Goal: Task Accomplishment & Management: Manage account settings

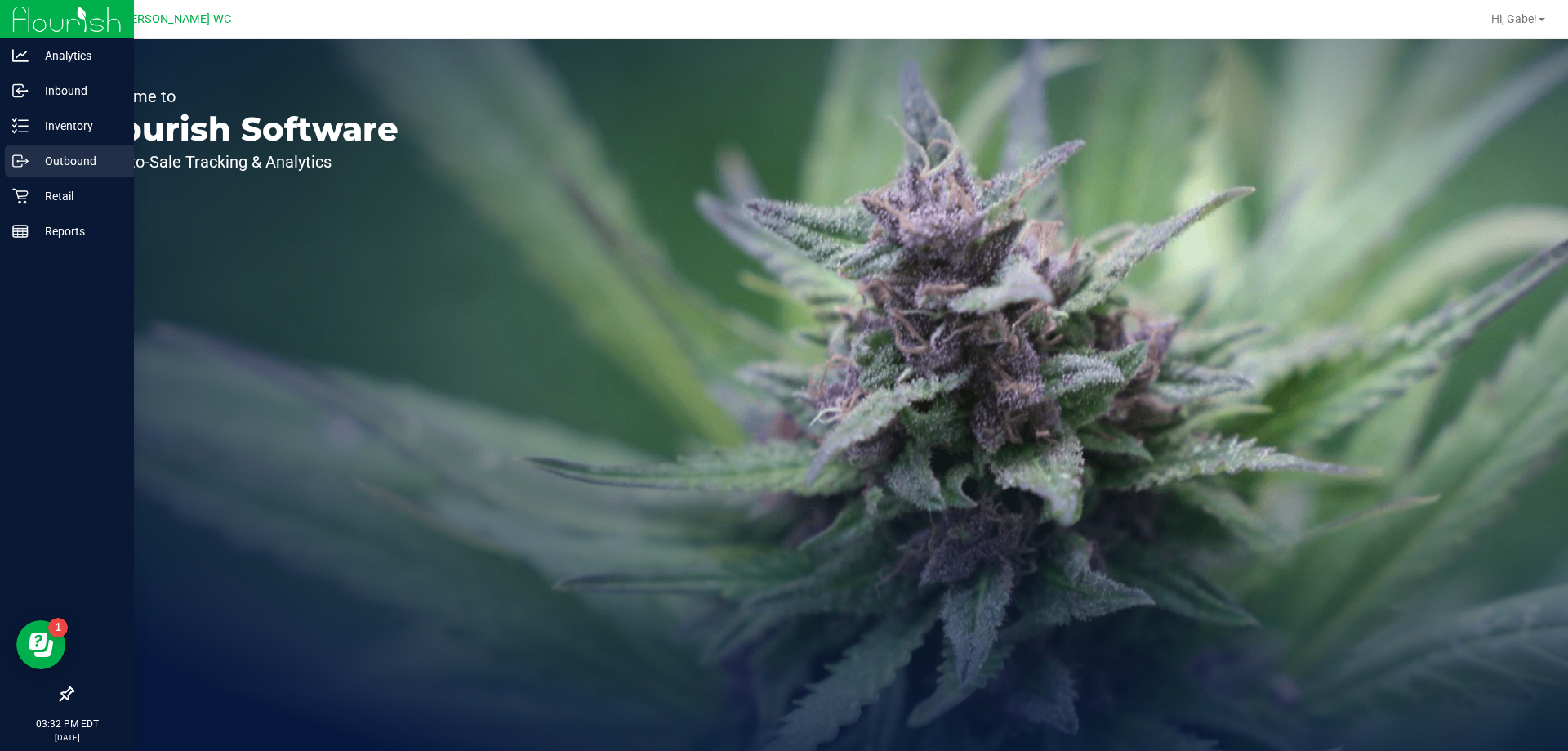
click at [41, 178] on link "Outbound" at bounding box center [67, 162] width 134 height 35
click at [45, 202] on p "Retail" at bounding box center [78, 196] width 98 height 19
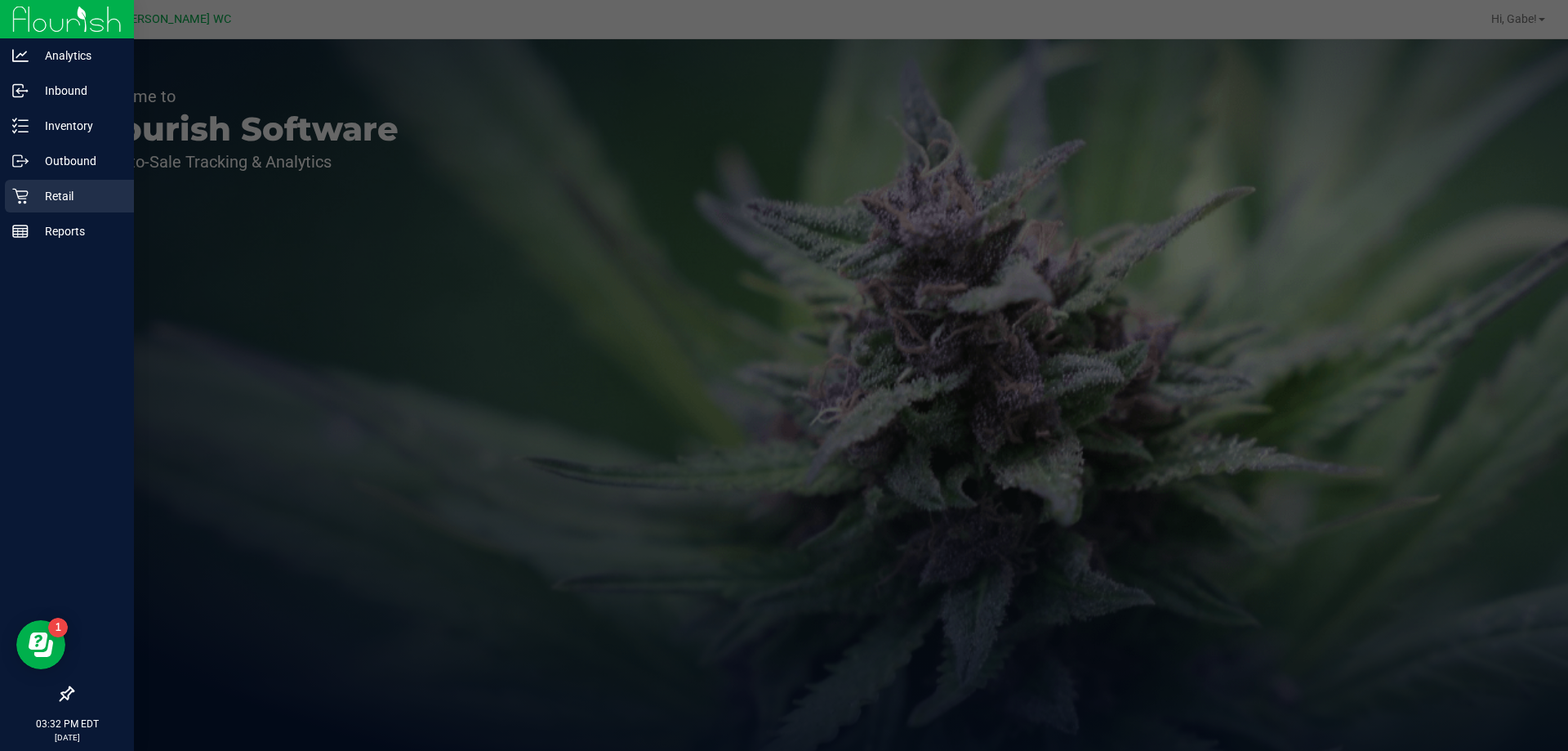
click at [52, 196] on p "Retail" at bounding box center [78, 196] width 98 height 19
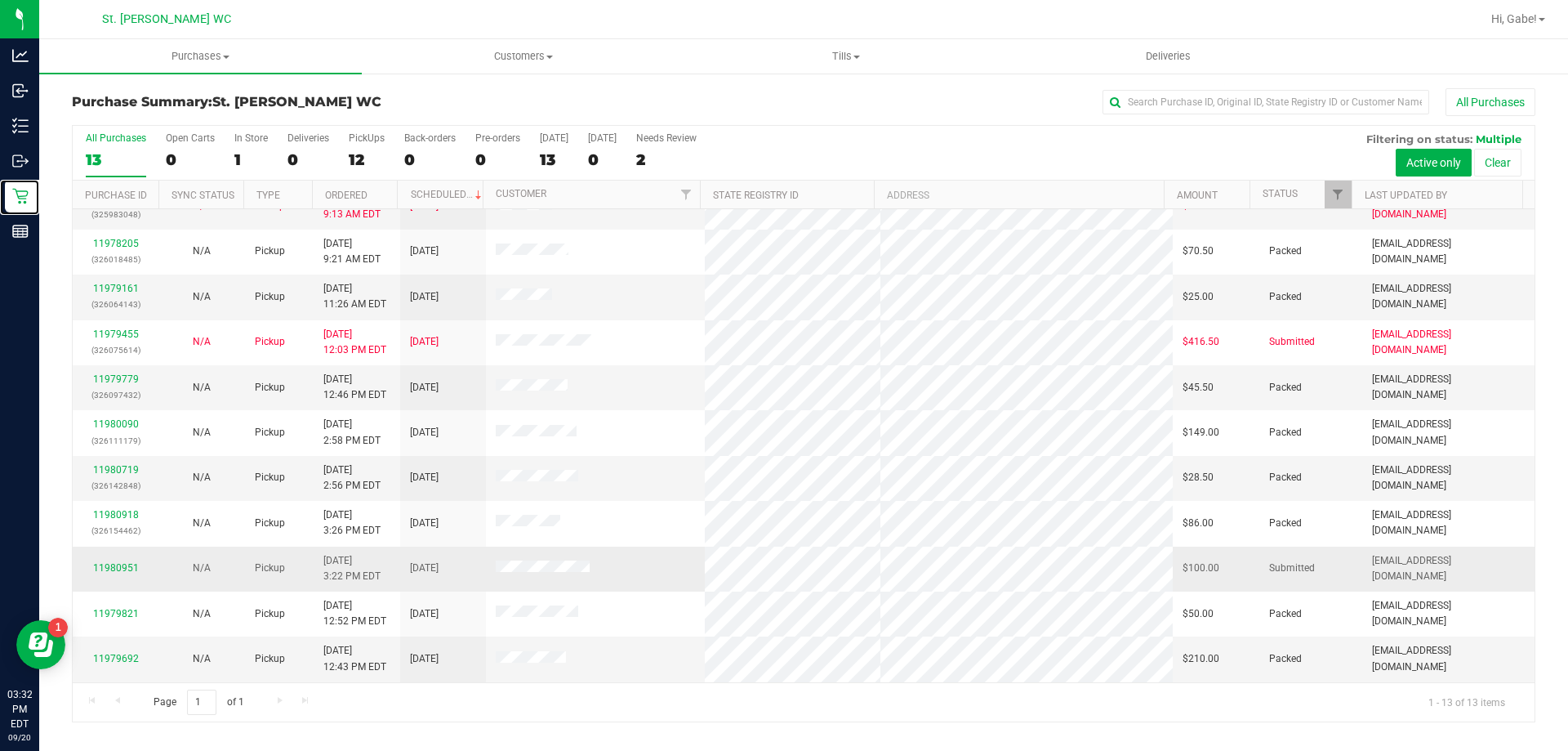
scroll to position [115, 0]
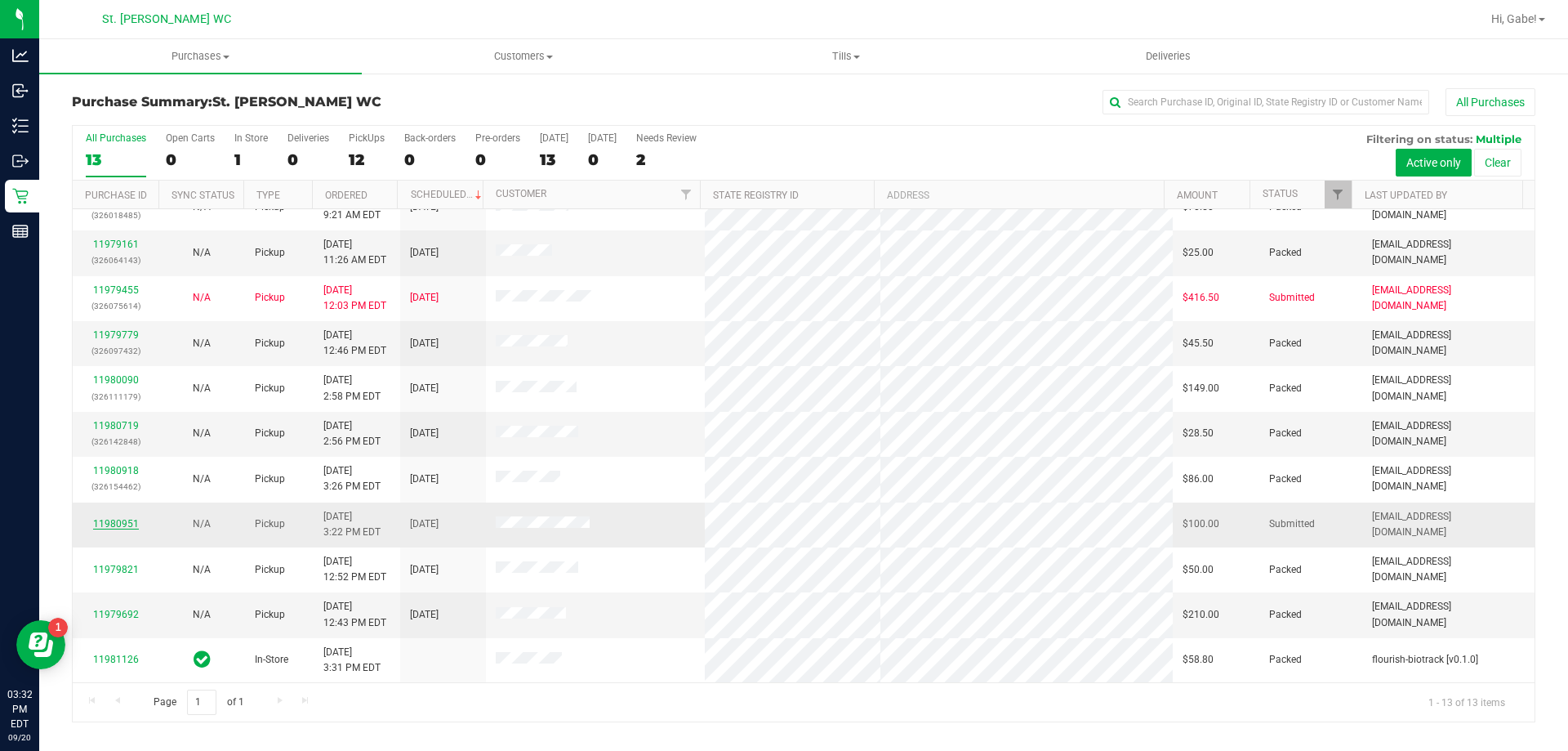
click at [129, 519] on link "11980951" at bounding box center [116, 524] width 45 height 12
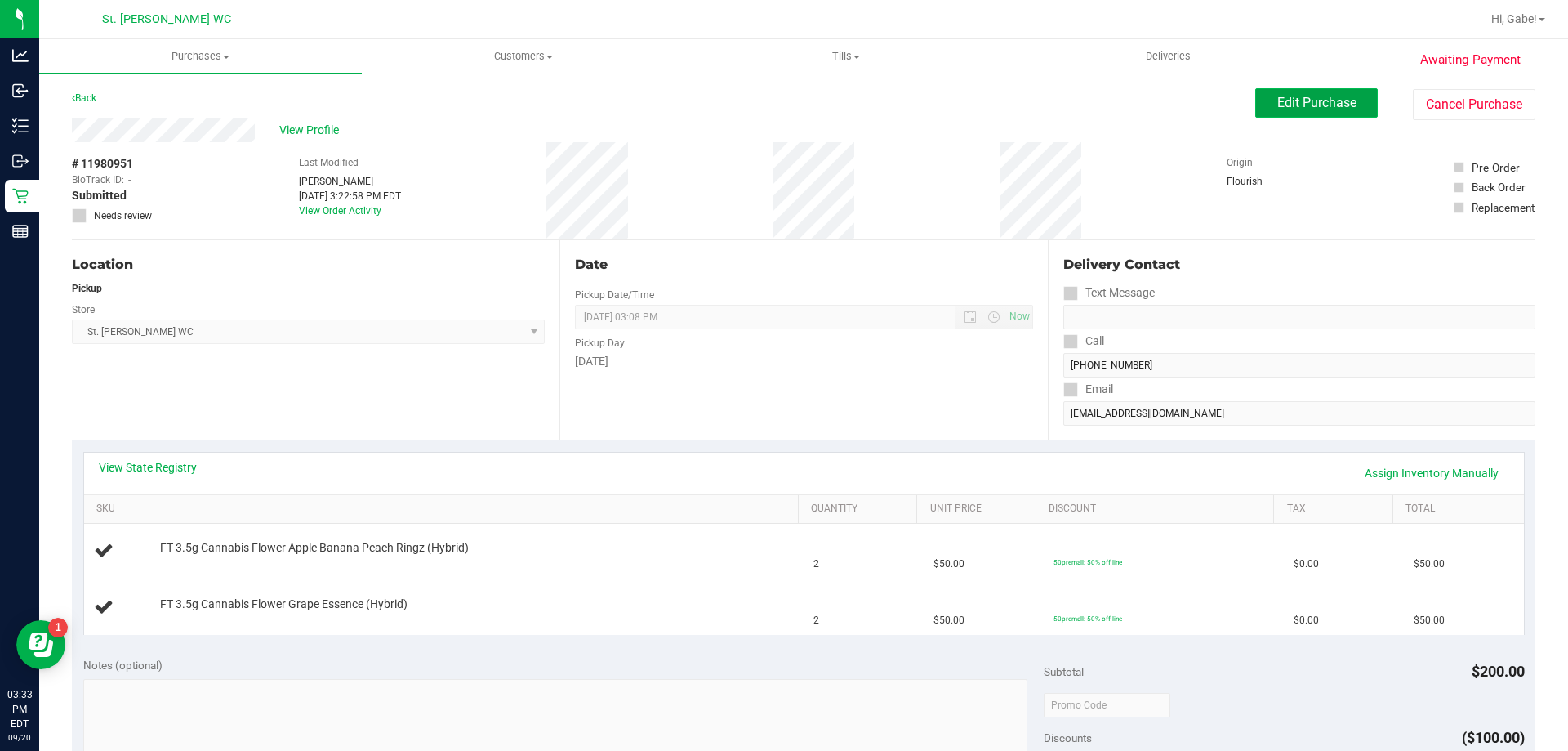
click at [1356, 107] on button "Edit Purchase" at bounding box center [1316, 102] width 123 height 29
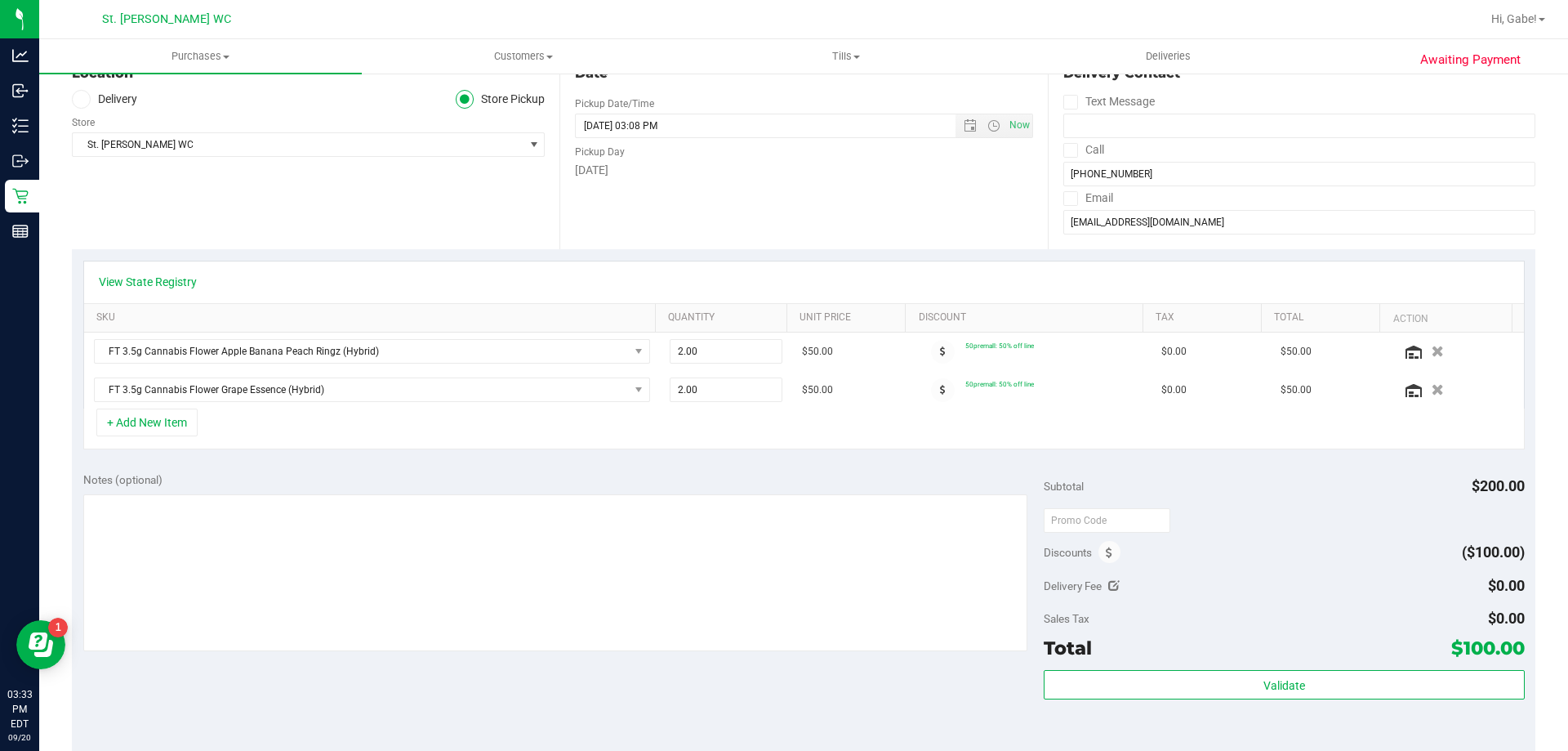
scroll to position [245, 0]
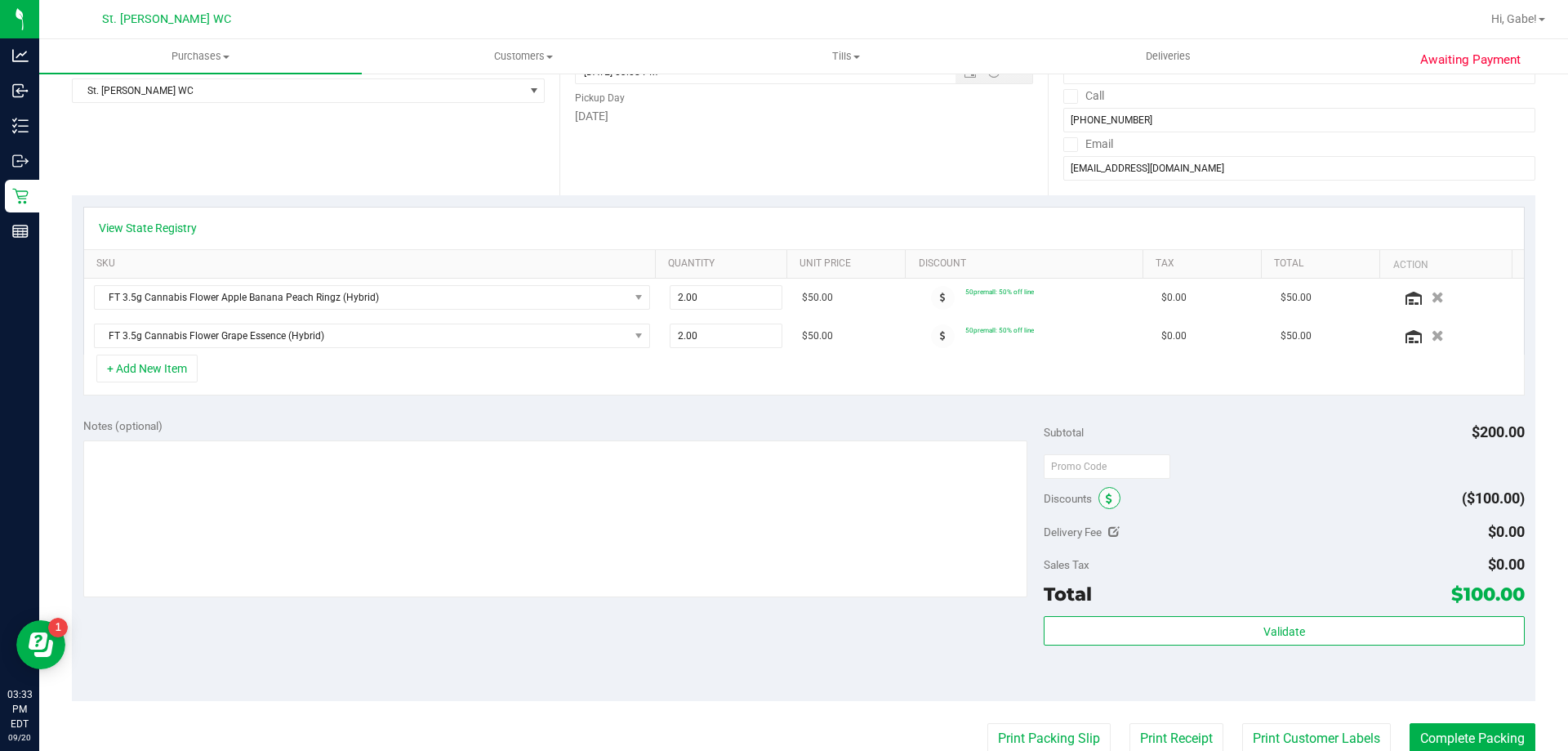
click at [1099, 506] on span at bounding box center [1110, 498] width 22 height 22
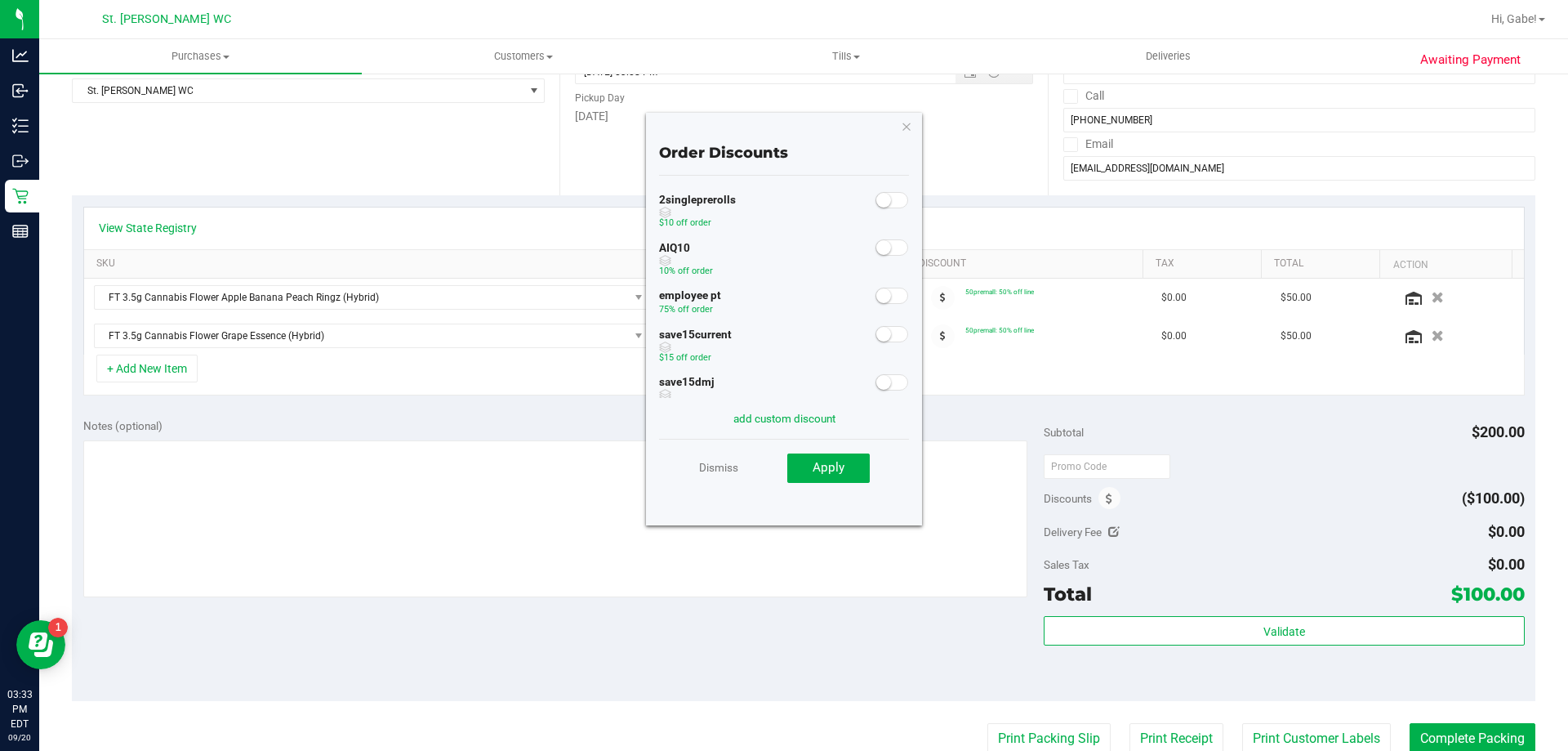
click at [879, 295] on small at bounding box center [883, 295] width 14 height 14
click at [813, 466] on span "Apply" at bounding box center [828, 467] width 32 height 14
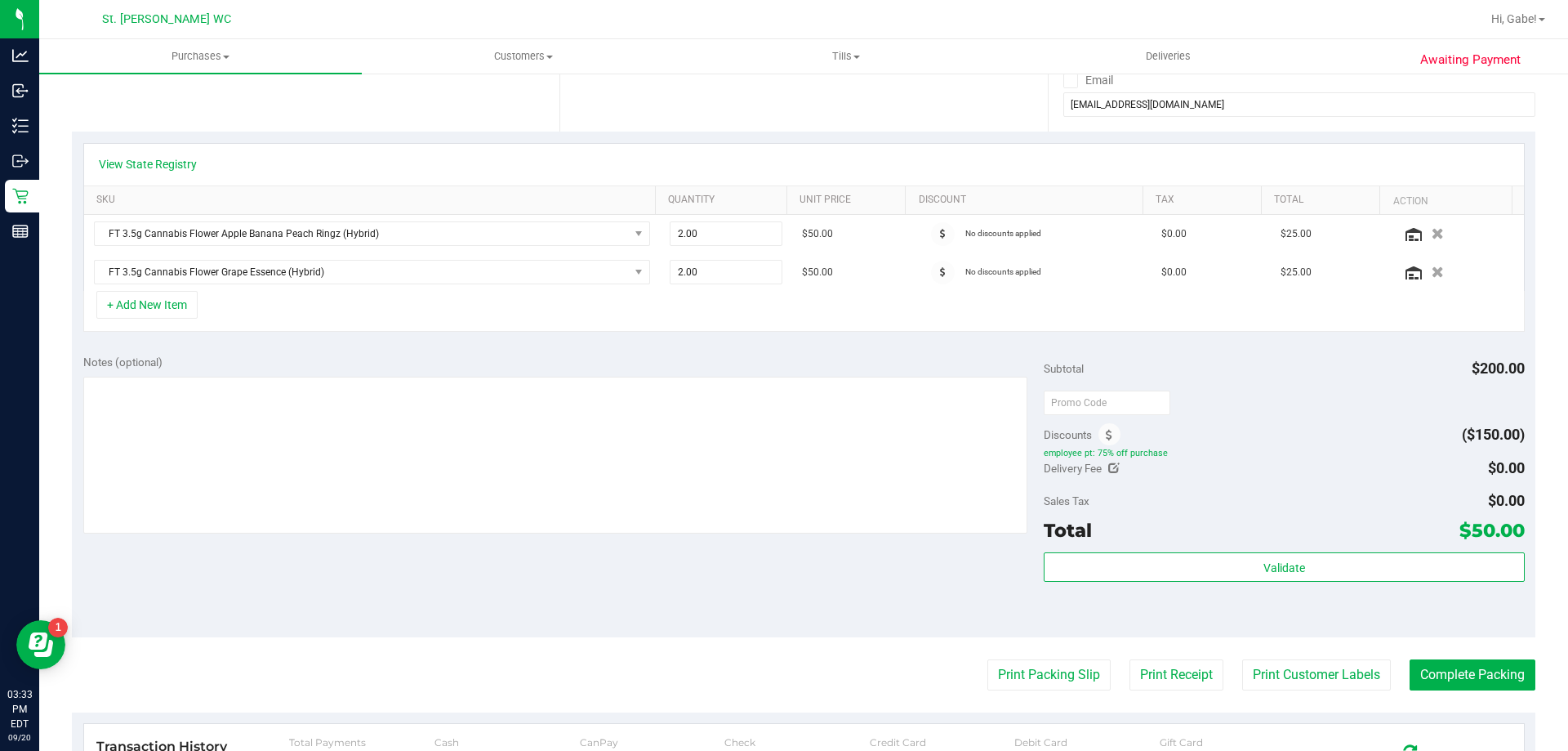
scroll to position [408, 0]
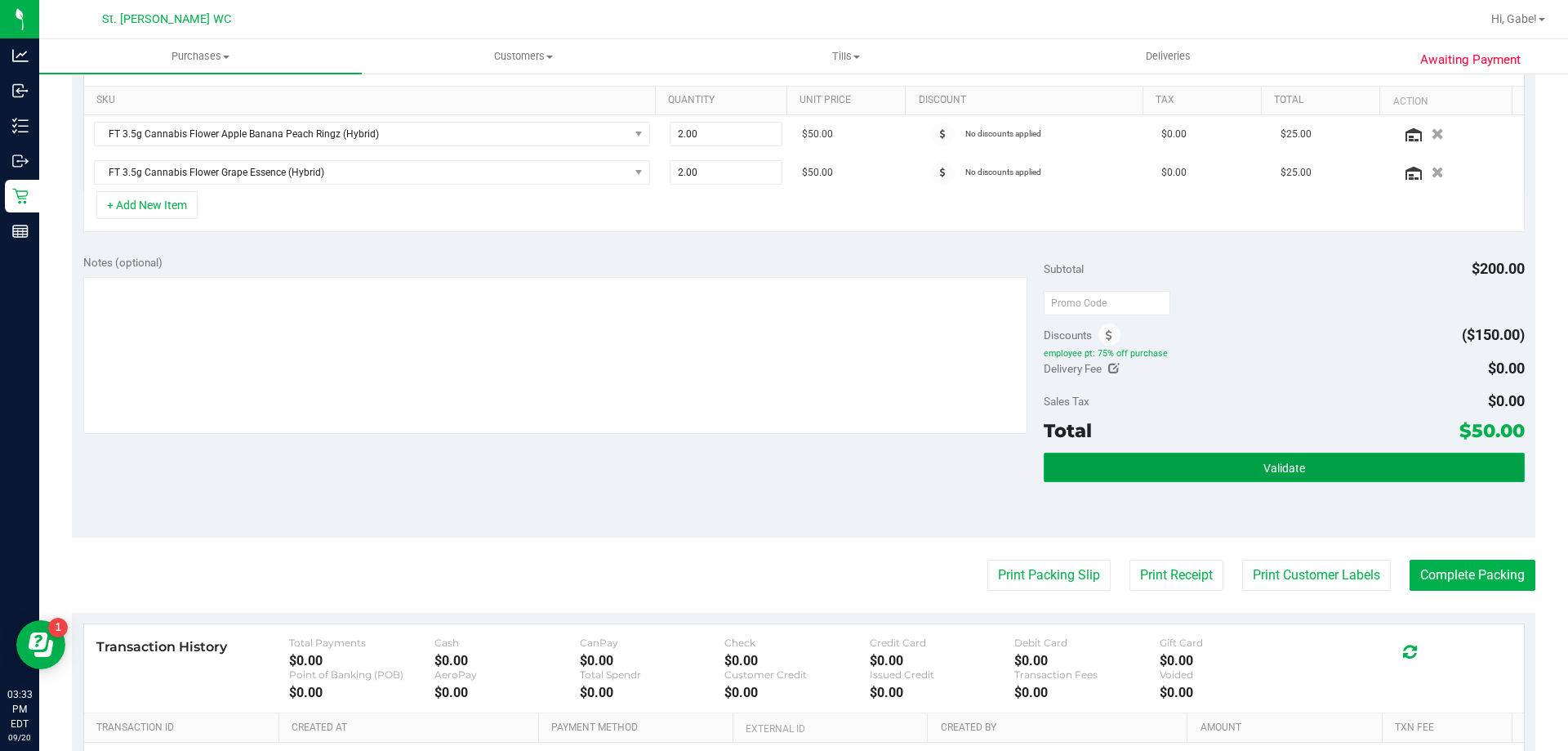
click at [1333, 479] on button "Validate" at bounding box center [1284, 467] width 481 height 29
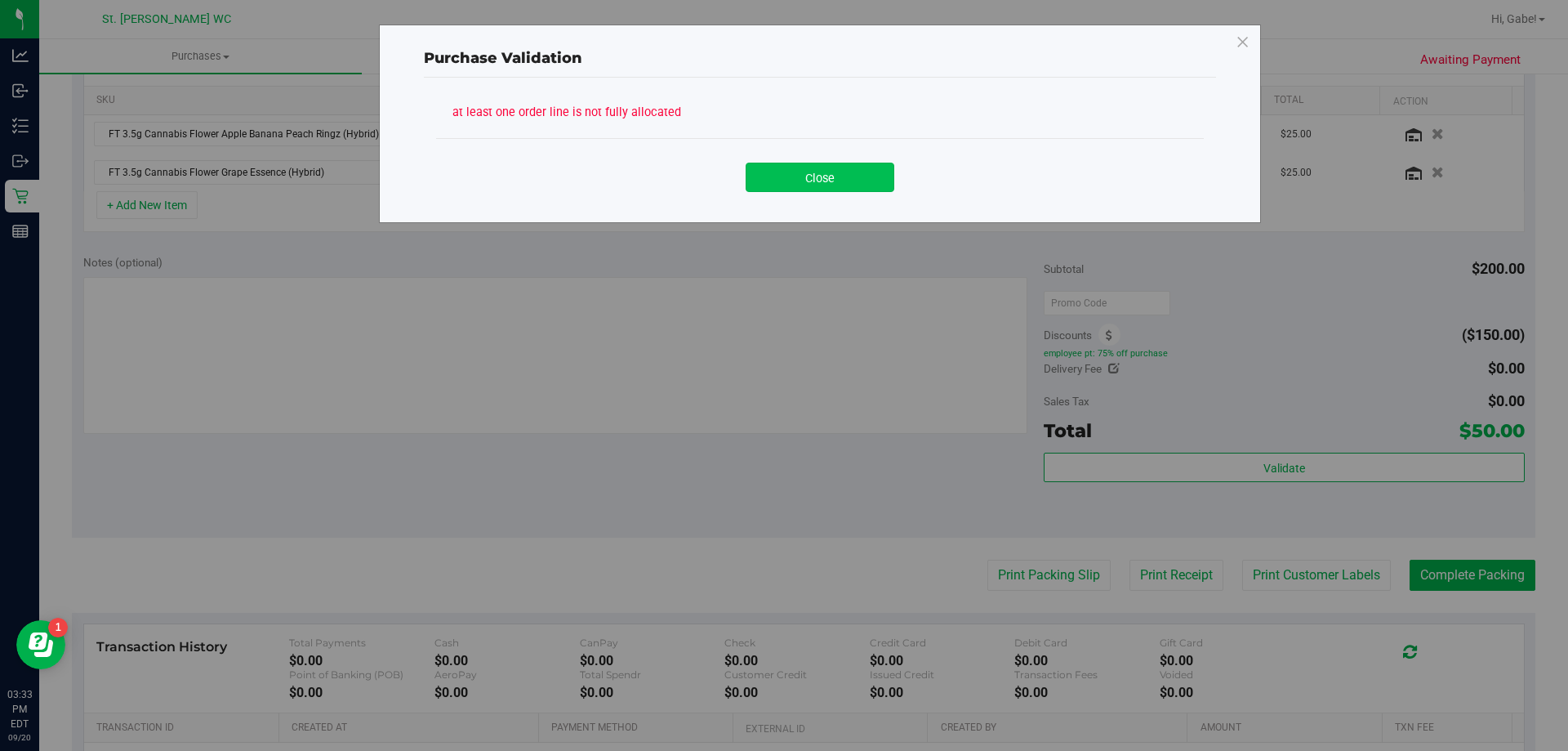
click at [845, 191] on button "Close" at bounding box center [820, 177] width 149 height 29
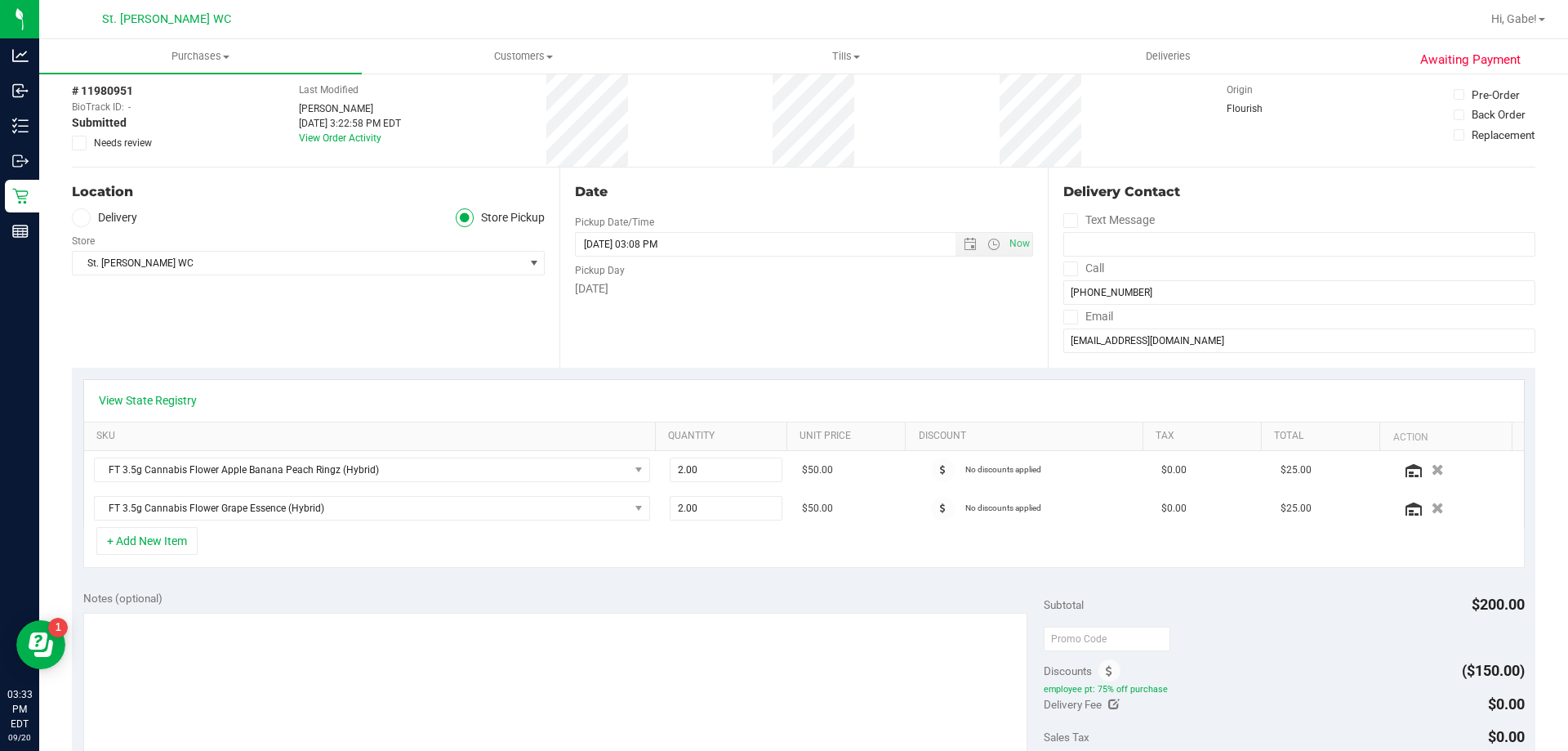
scroll to position [0, 0]
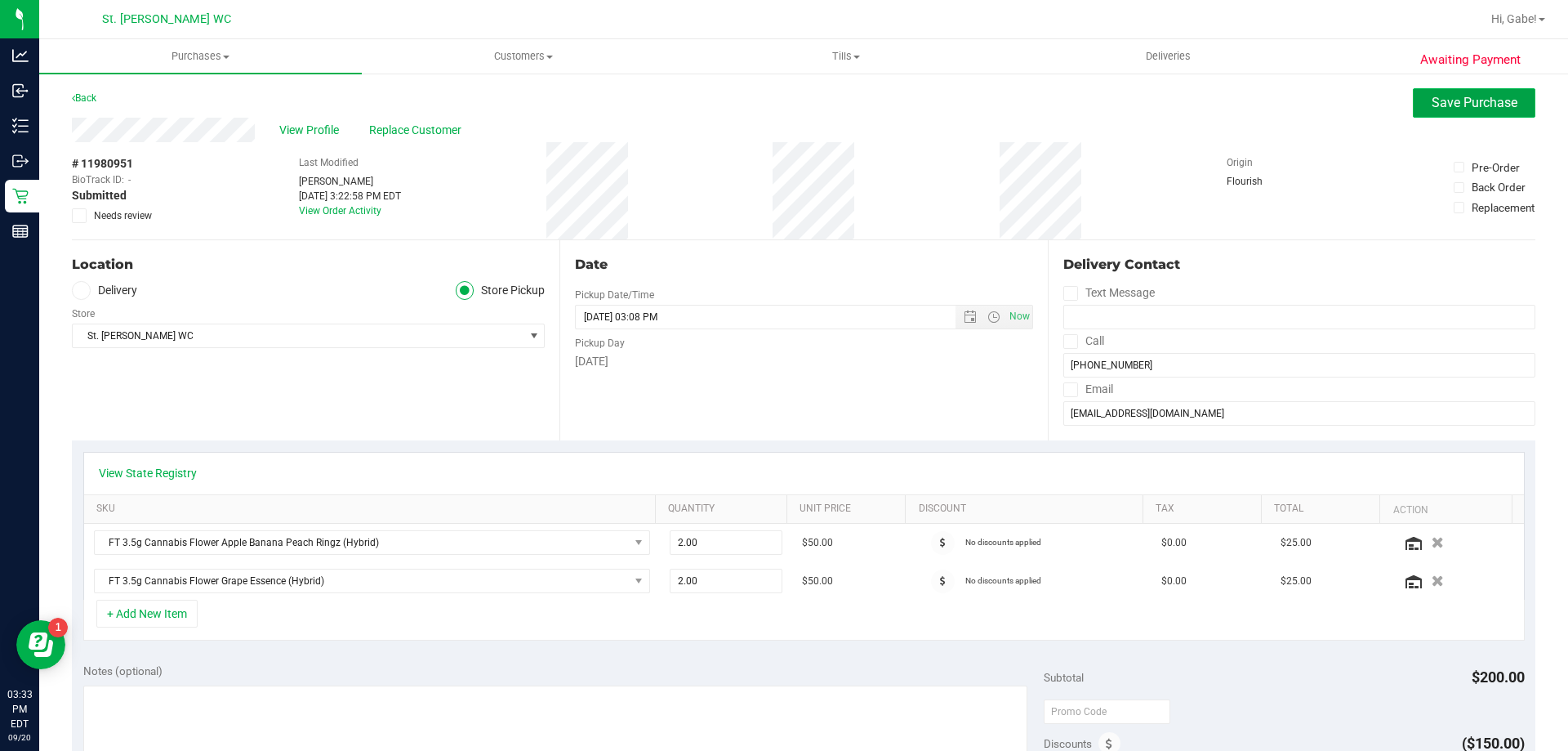
click at [1413, 112] on button "Save Purchase" at bounding box center [1473, 102] width 123 height 29
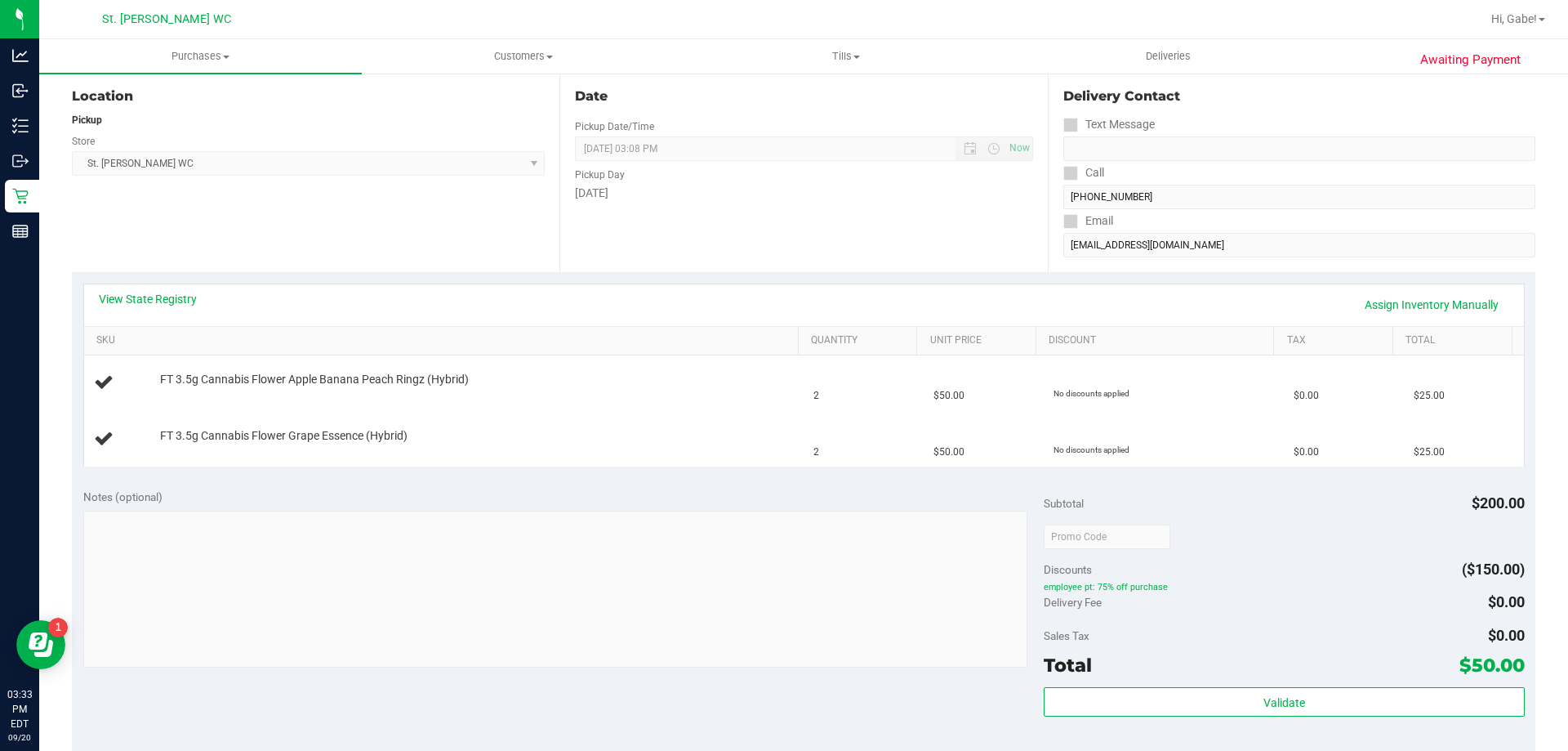
scroll to position [327, 0]
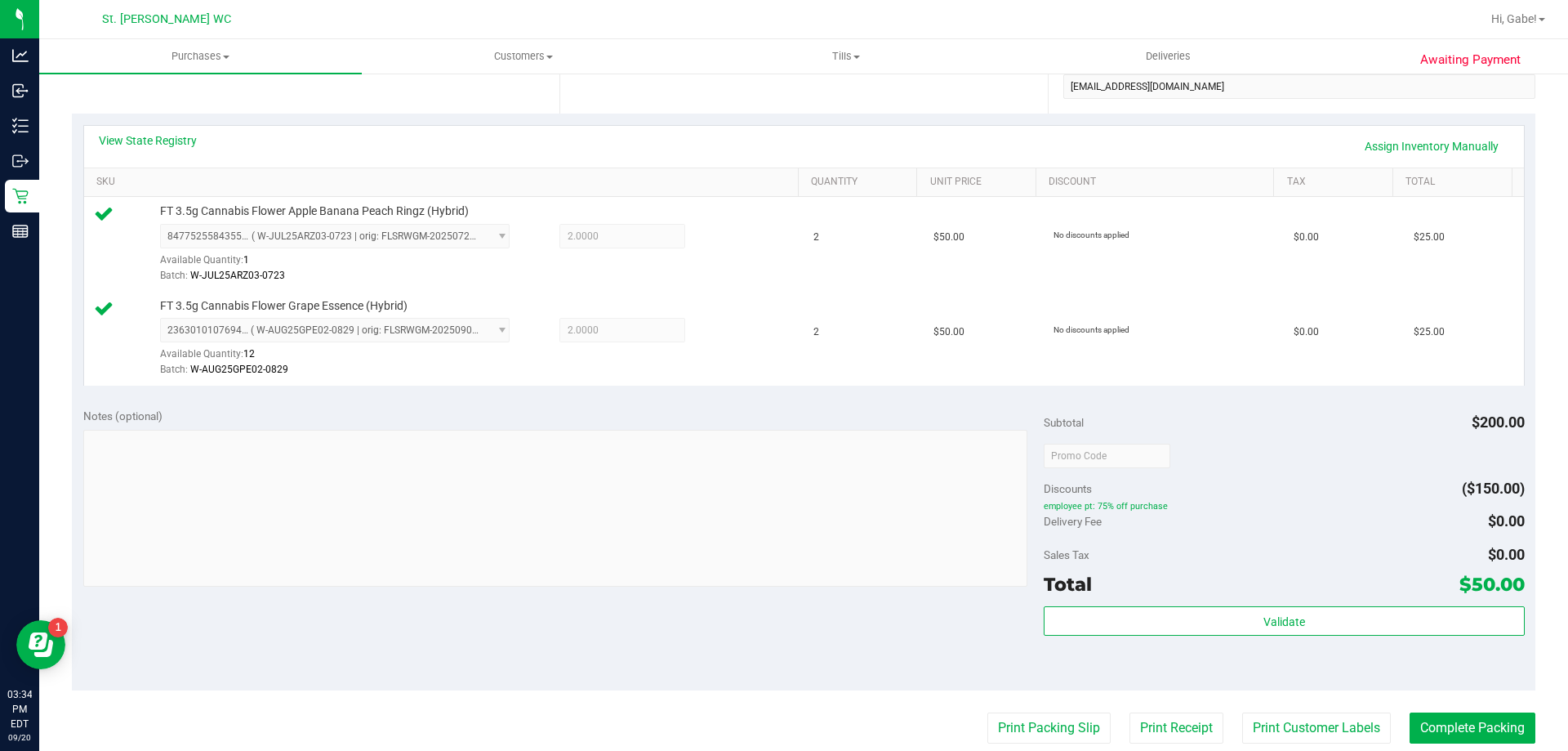
click at [1248, 604] on div "Subtotal $200.00 Discounts ($150.00) employee pt: 75% off purchase Delivery Fee…" at bounding box center [1284, 543] width 481 height 272
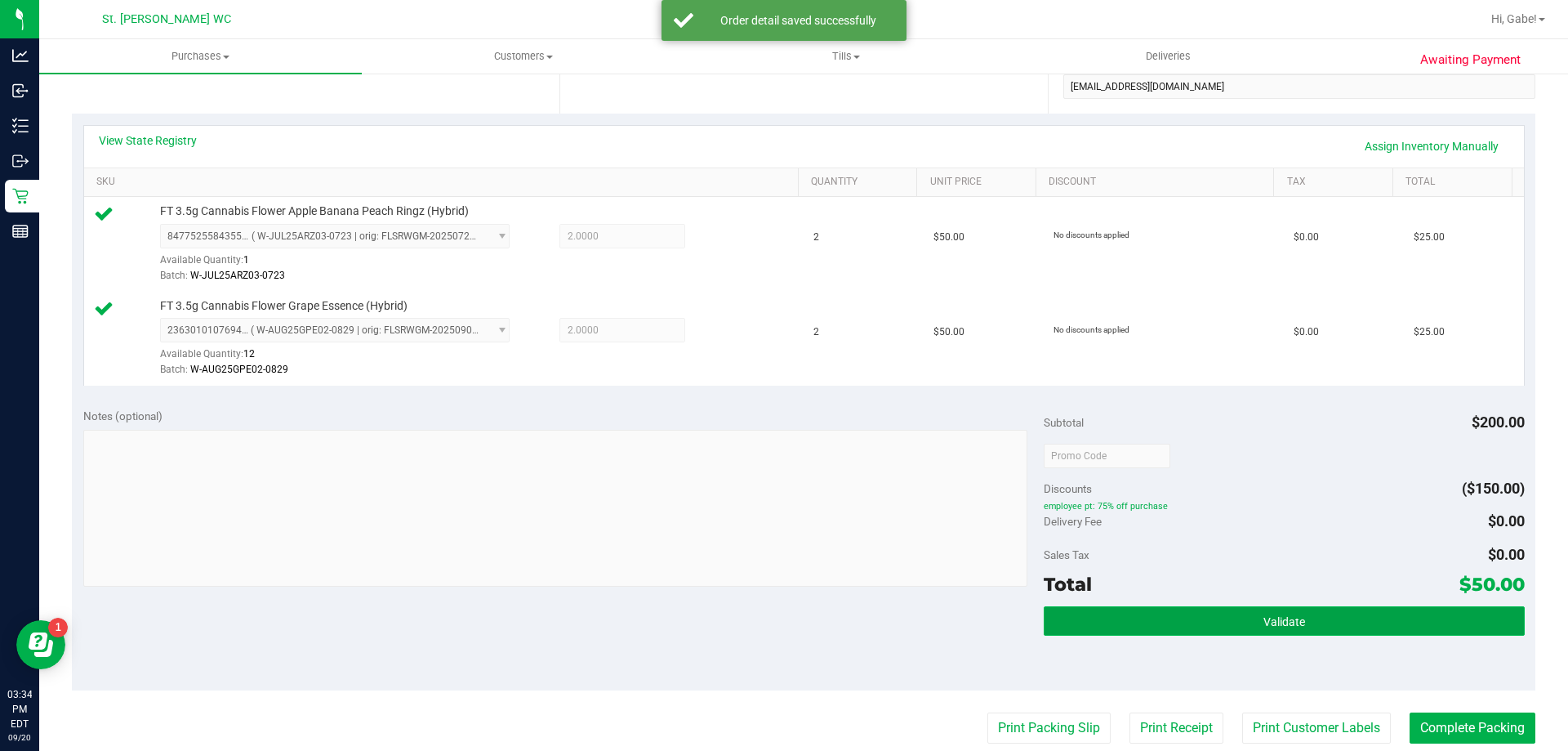
click at [1248, 608] on button "Validate" at bounding box center [1284, 621] width 481 height 29
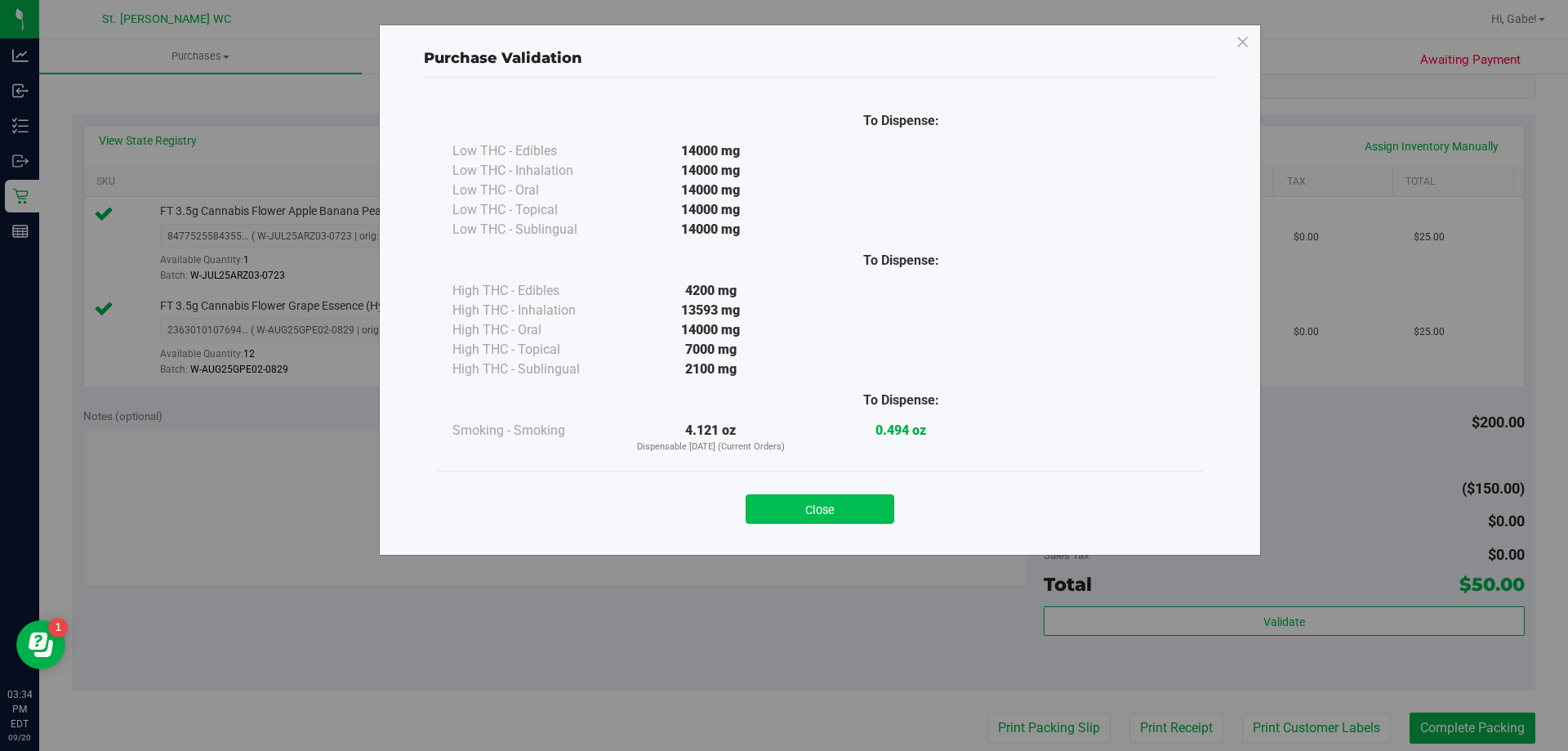
click at [887, 506] on button "Close" at bounding box center [820, 509] width 149 height 29
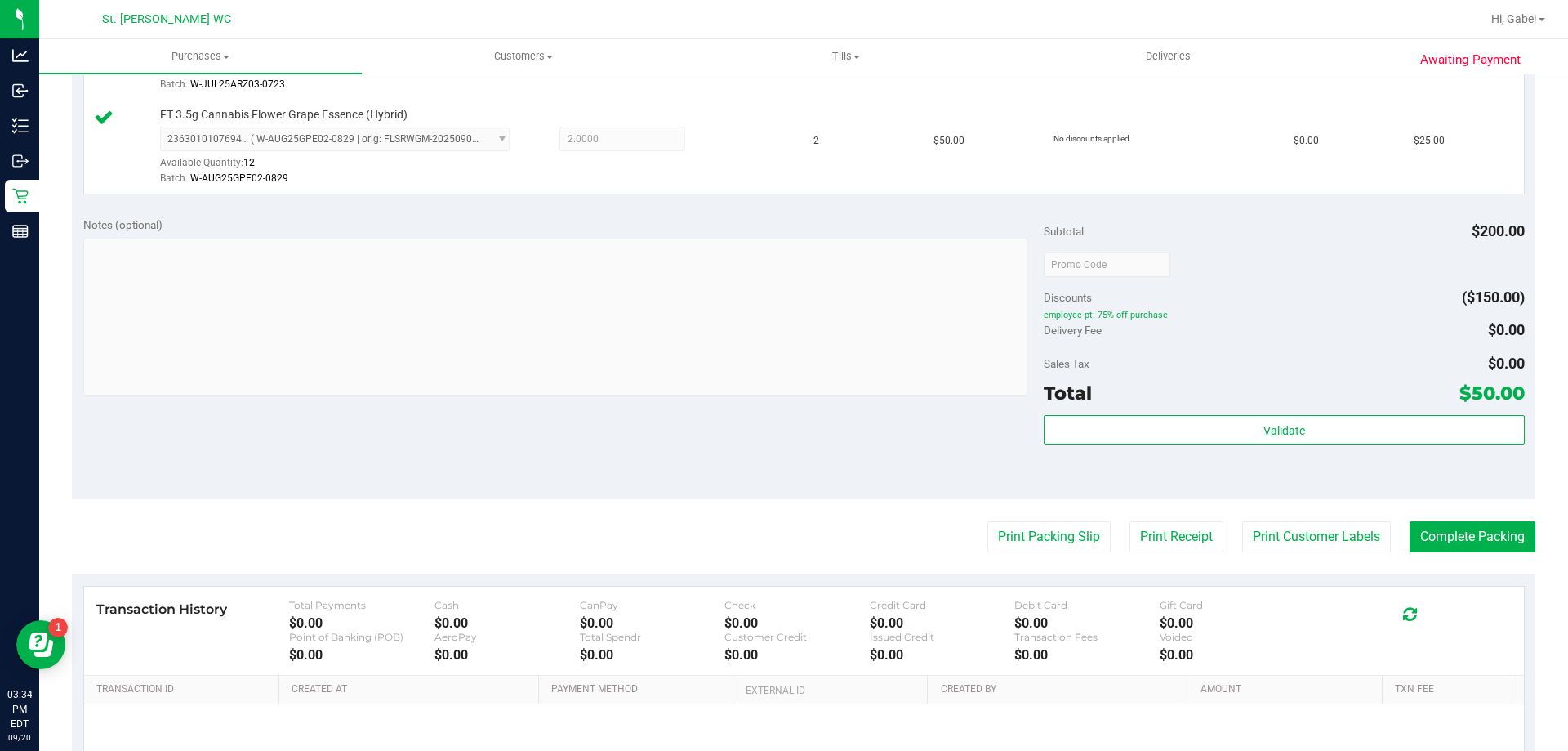
scroll to position [572, 0]
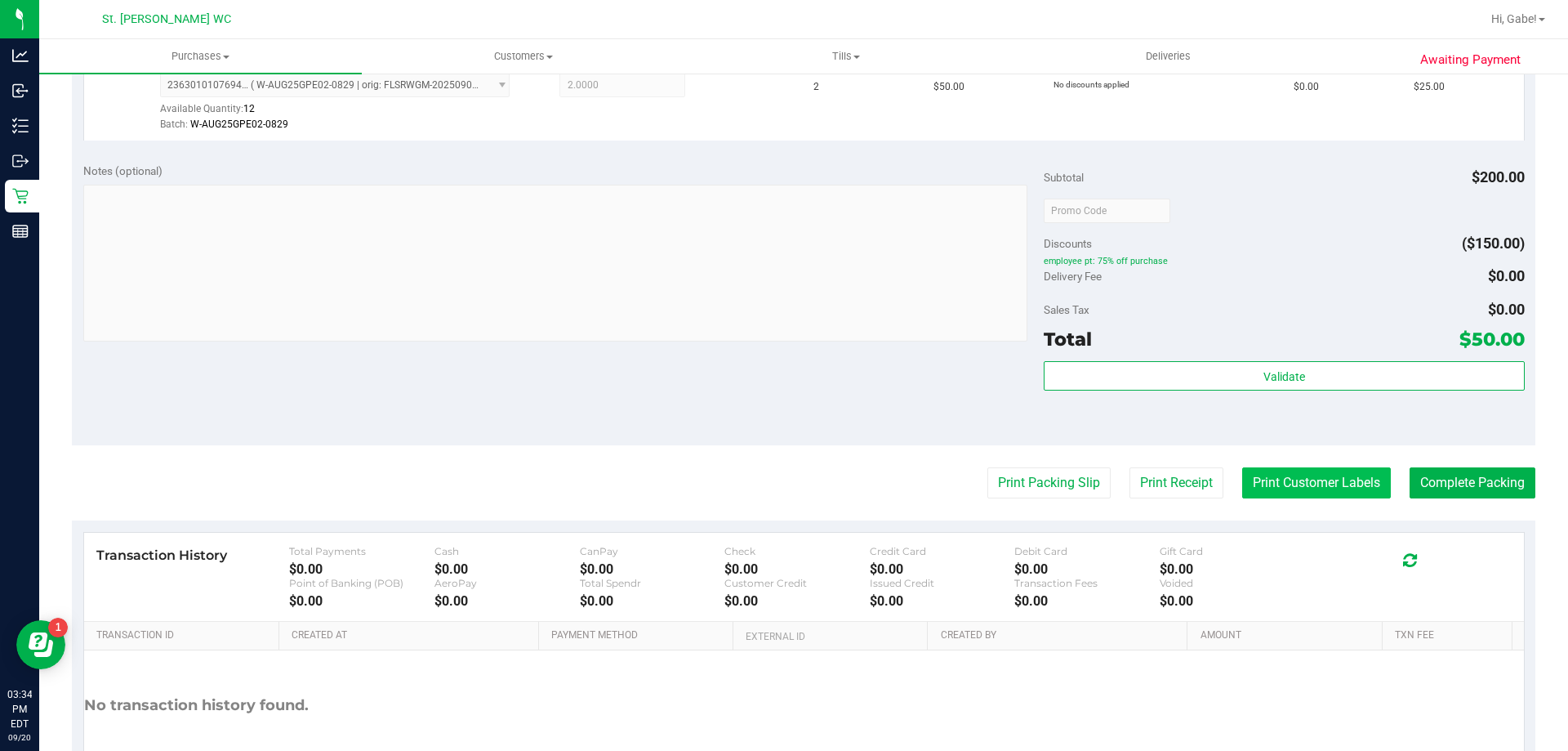
click at [1321, 476] on button "Print Customer Labels" at bounding box center [1317, 483] width 149 height 31
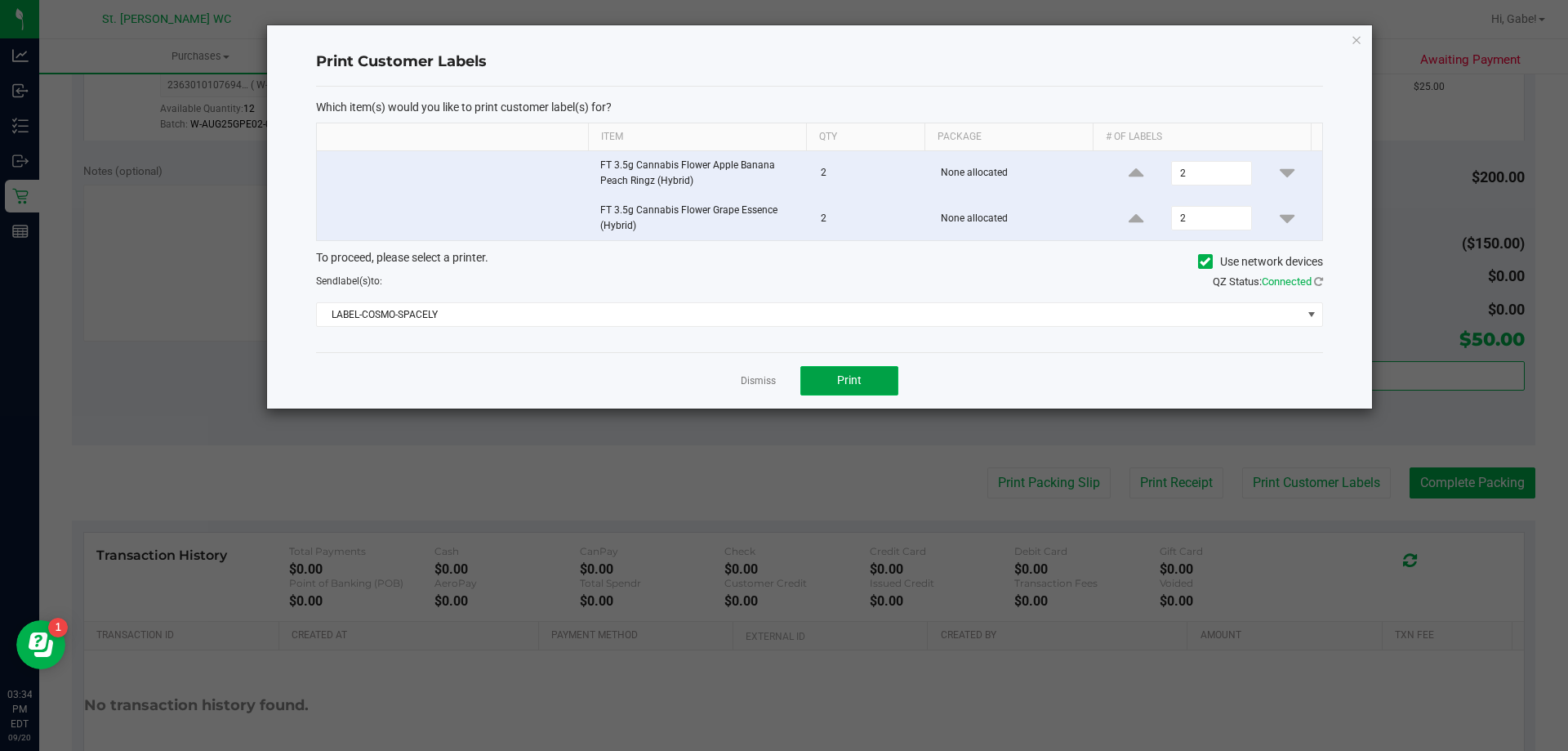
click at [860, 380] on span "Print" at bounding box center [849, 380] width 24 height 14
click at [749, 380] on link "Dismiss" at bounding box center [758, 381] width 35 height 14
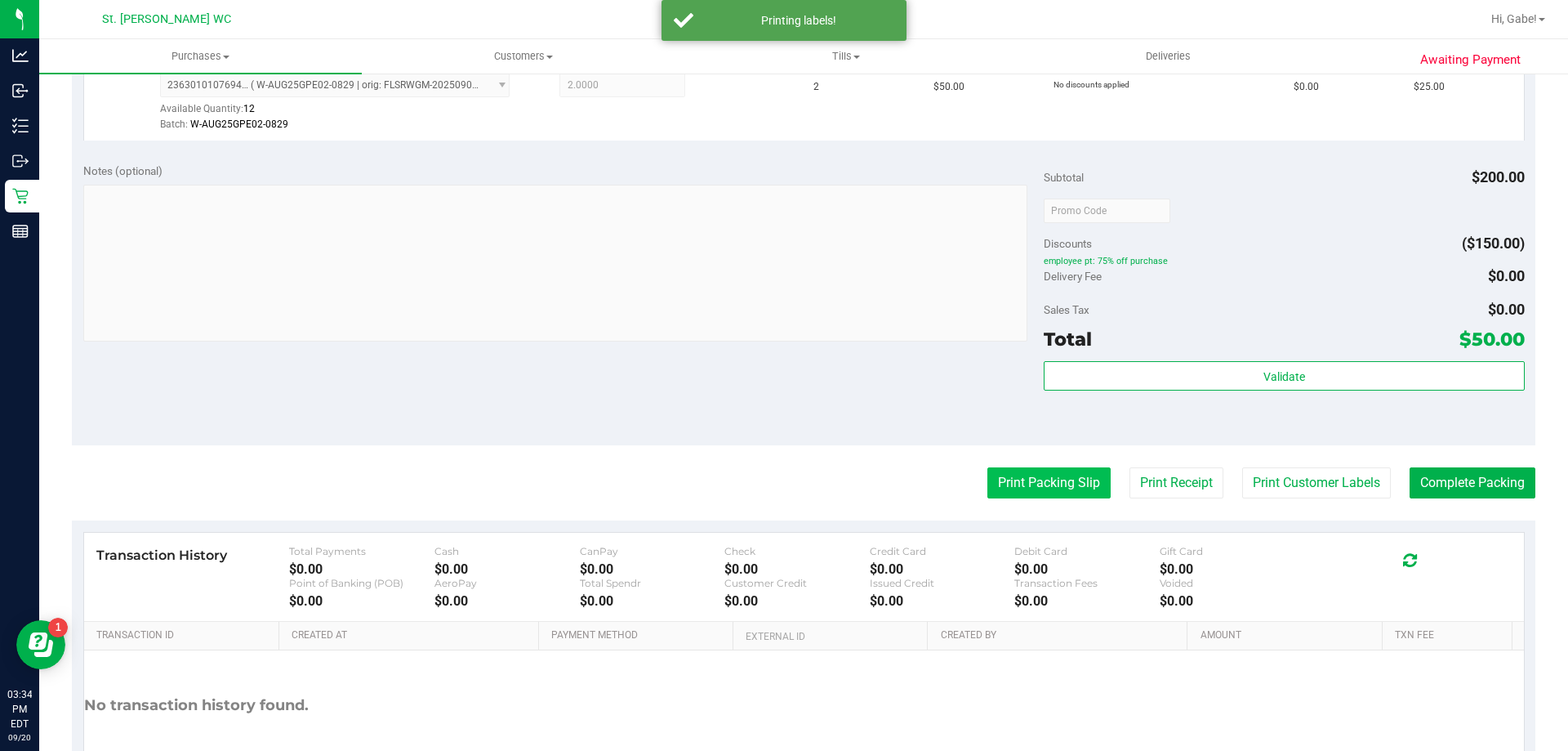
click at [1074, 478] on button "Print Packing Slip" at bounding box center [1049, 483] width 124 height 31
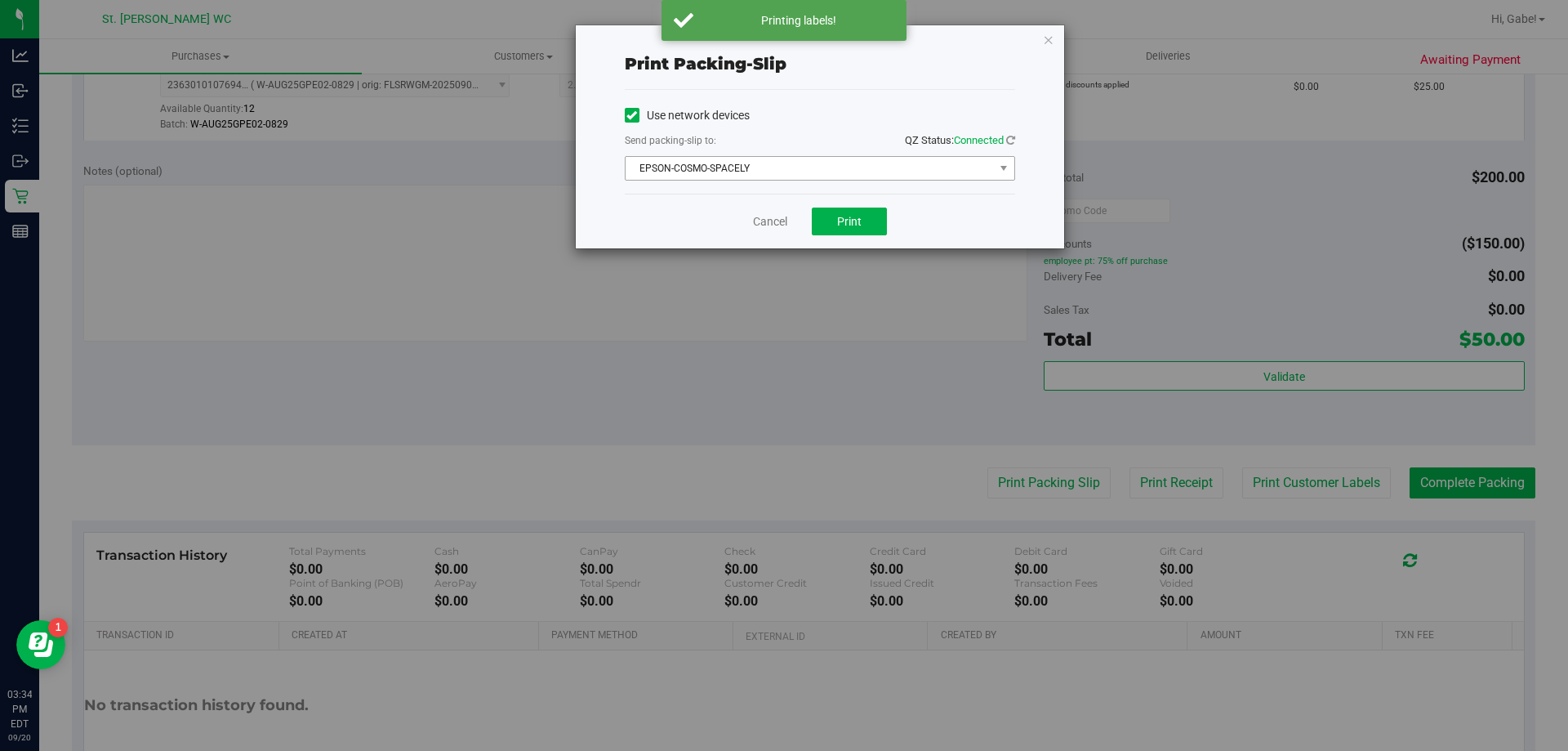
click at [795, 164] on span "EPSON-COSMO-SPACELY" at bounding box center [810, 169] width 369 height 23
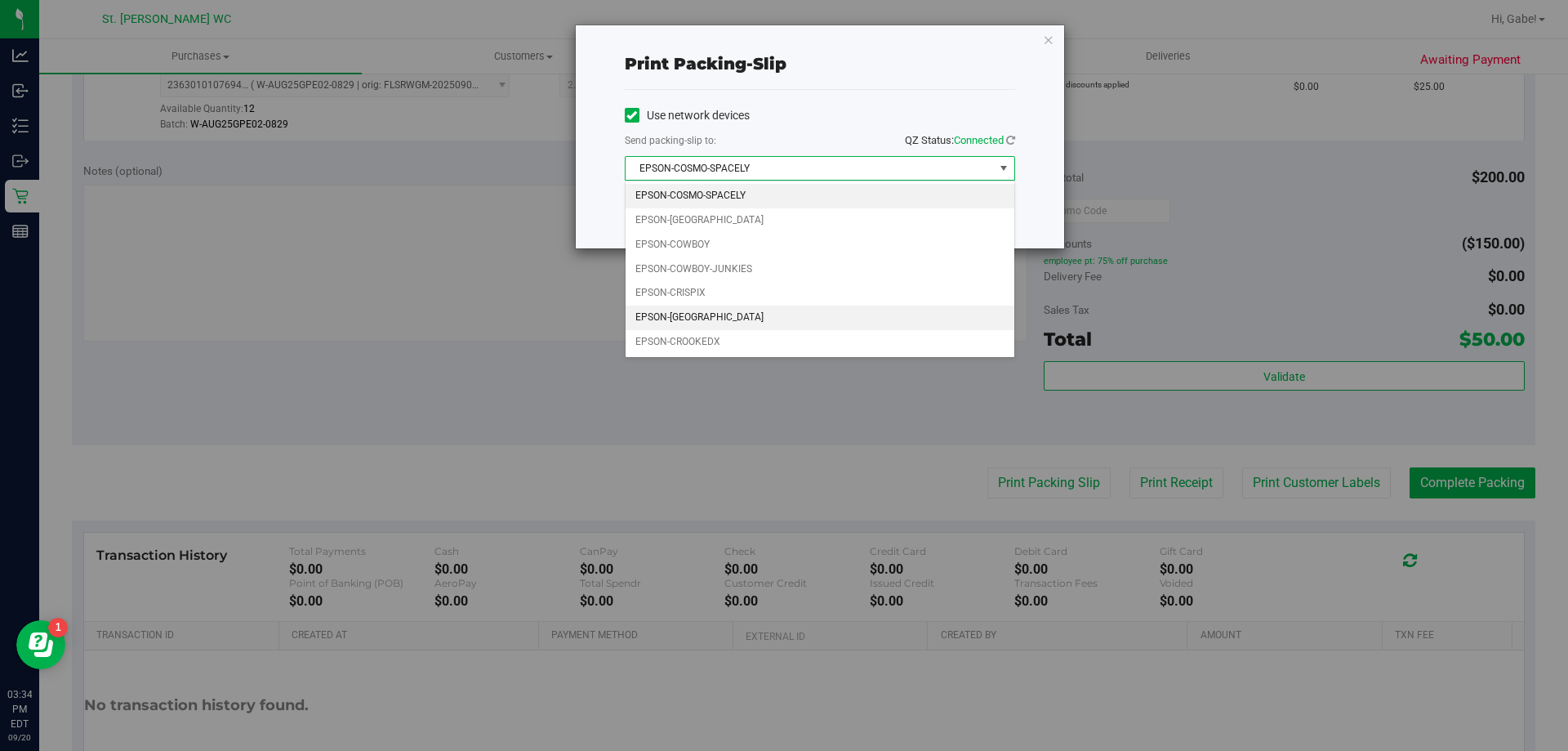
drag, startPoint x: 710, startPoint y: 306, endPoint x: 661, endPoint y: 310, distance: 49.2
click at [661, 310] on li "EPSON-[GEOGRAPHIC_DATA]" at bounding box center [819, 318] width 389 height 24
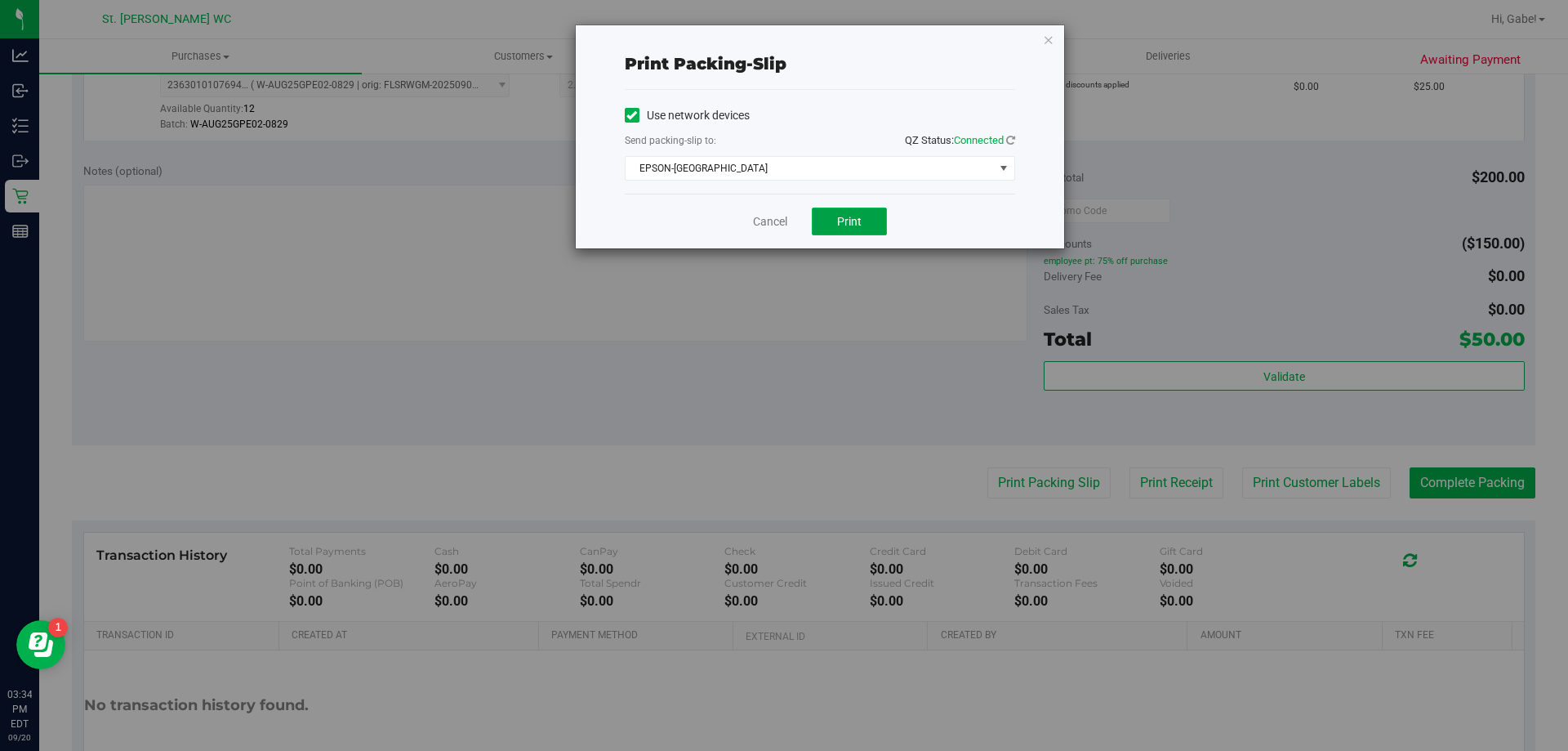
click at [862, 214] on button "Print" at bounding box center [849, 221] width 75 height 28
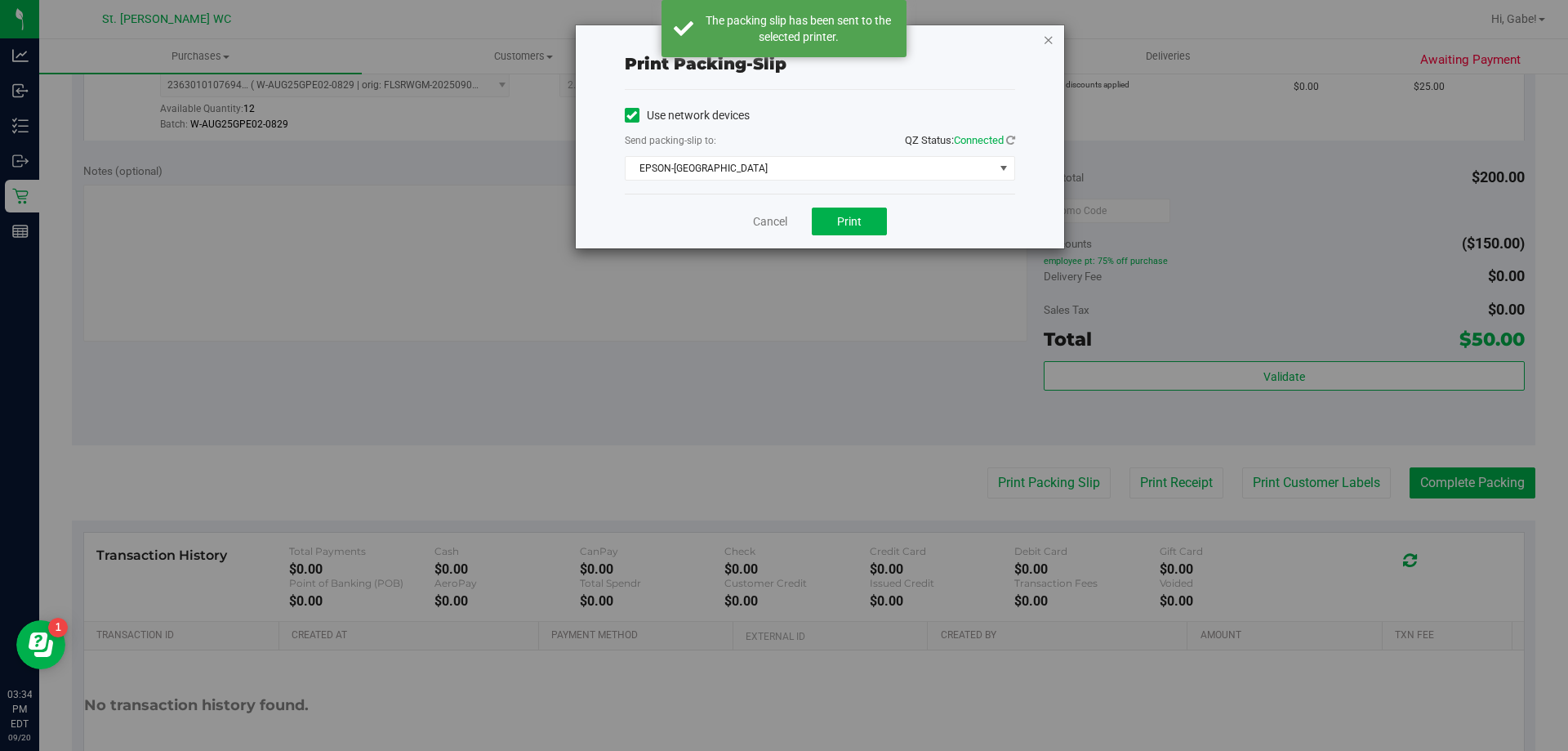
click at [1054, 37] on icon "button" at bounding box center [1049, 39] width 12 height 19
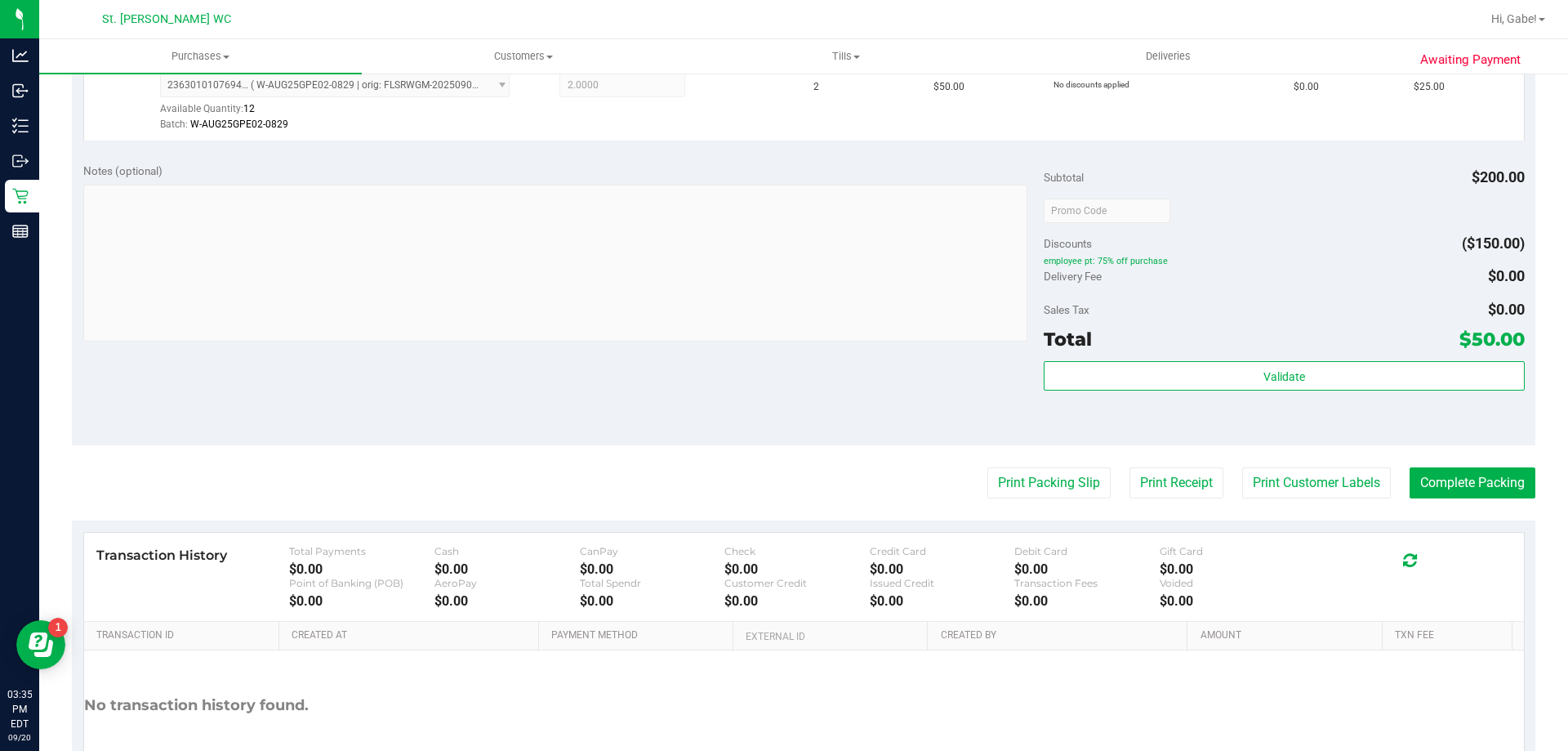
click at [1270, 253] on div "Subtotal $200.00 Discounts ($150.00) employee pt: 75% off purchase Delivery Fee…" at bounding box center [1284, 298] width 481 height 272
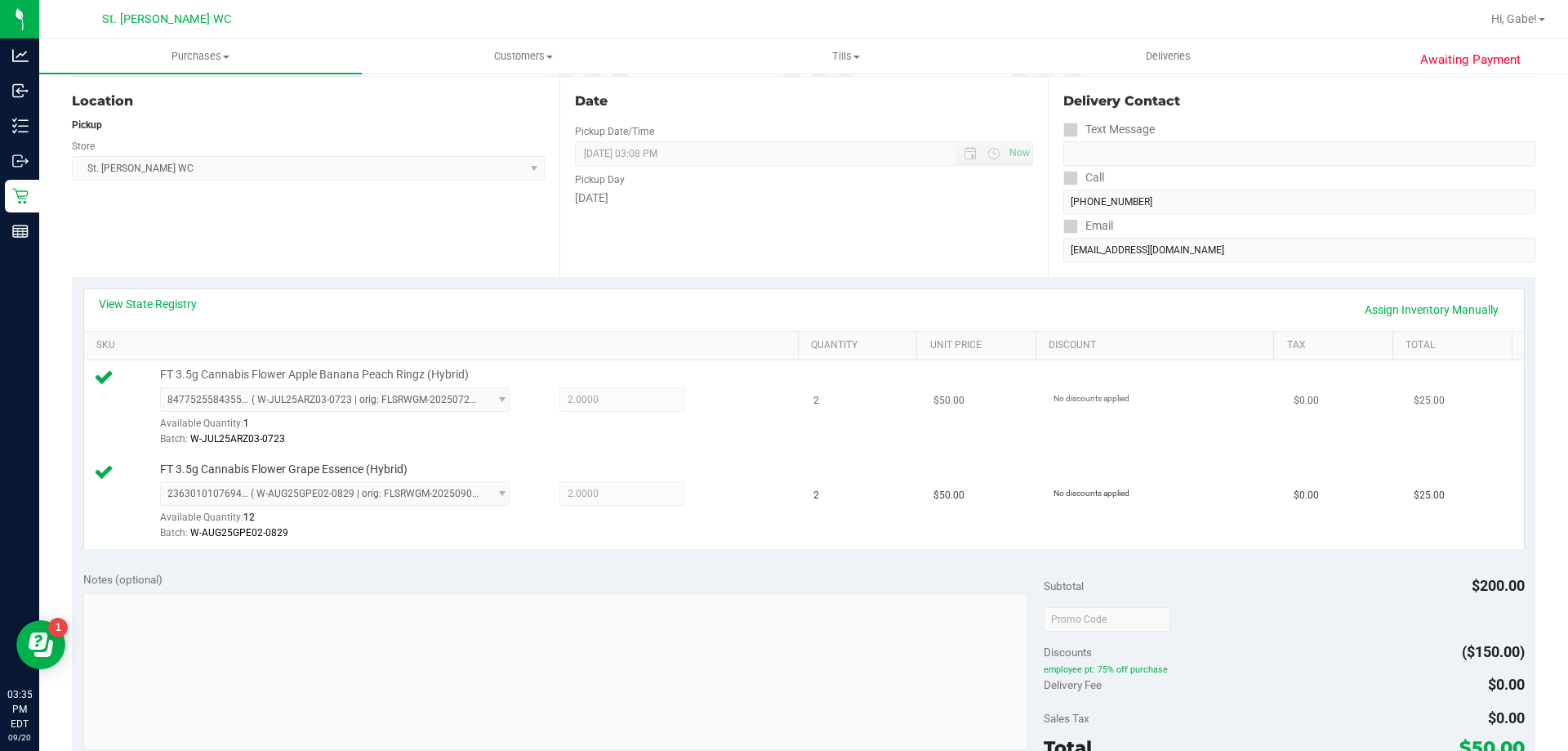
click at [804, 441] on td "2" at bounding box center [864, 407] width 120 height 95
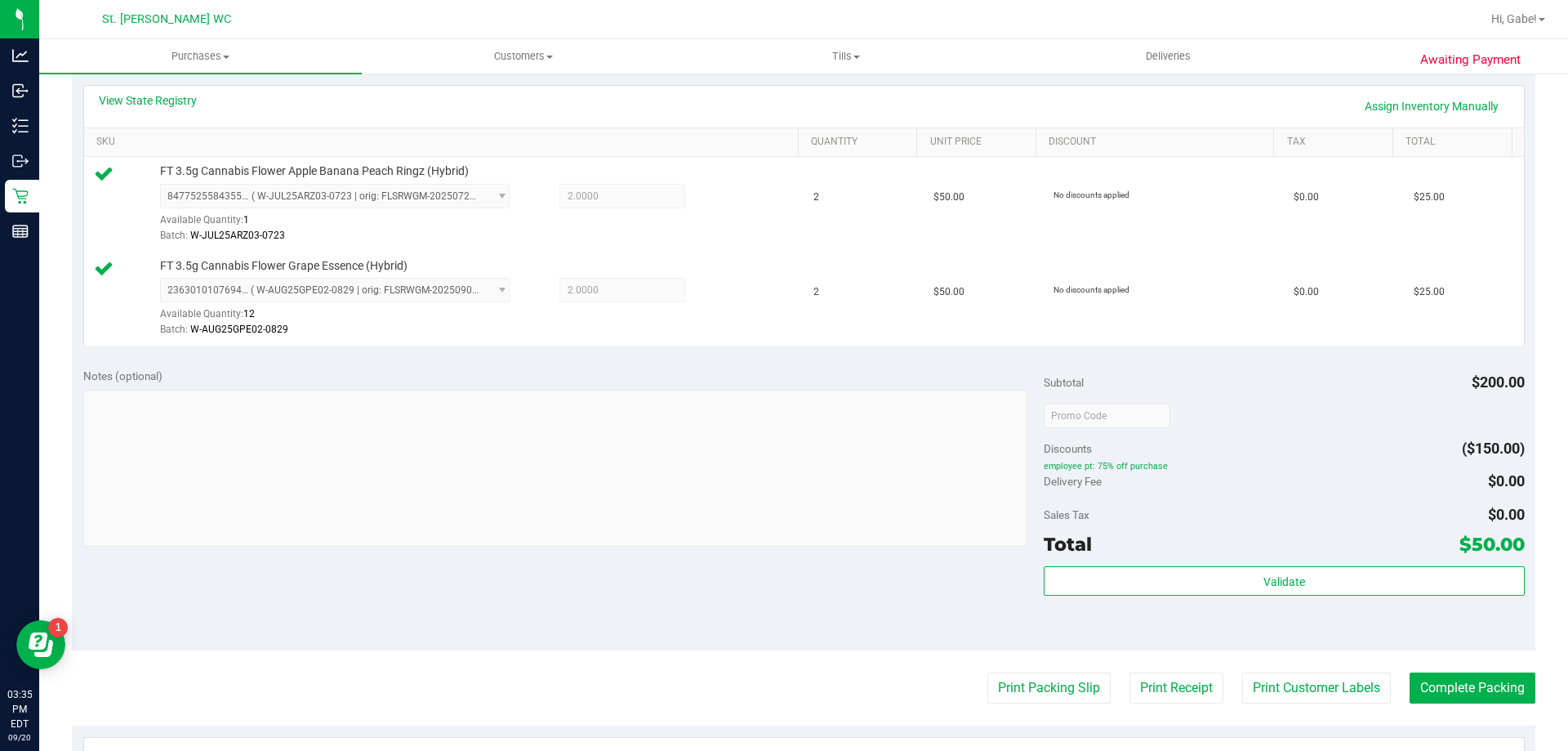
scroll to position [490, 0]
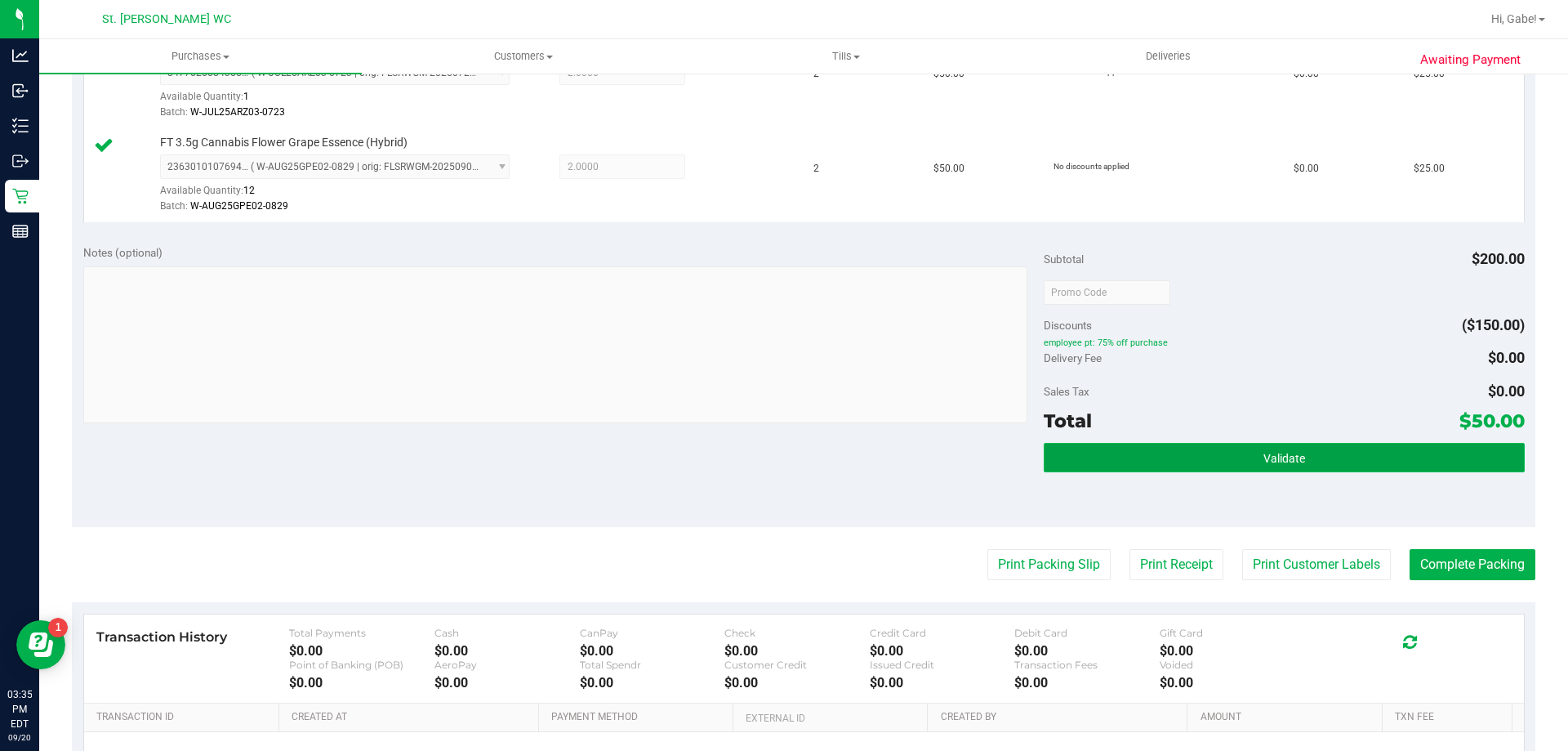
click at [1300, 471] on button "Validate" at bounding box center [1284, 458] width 481 height 29
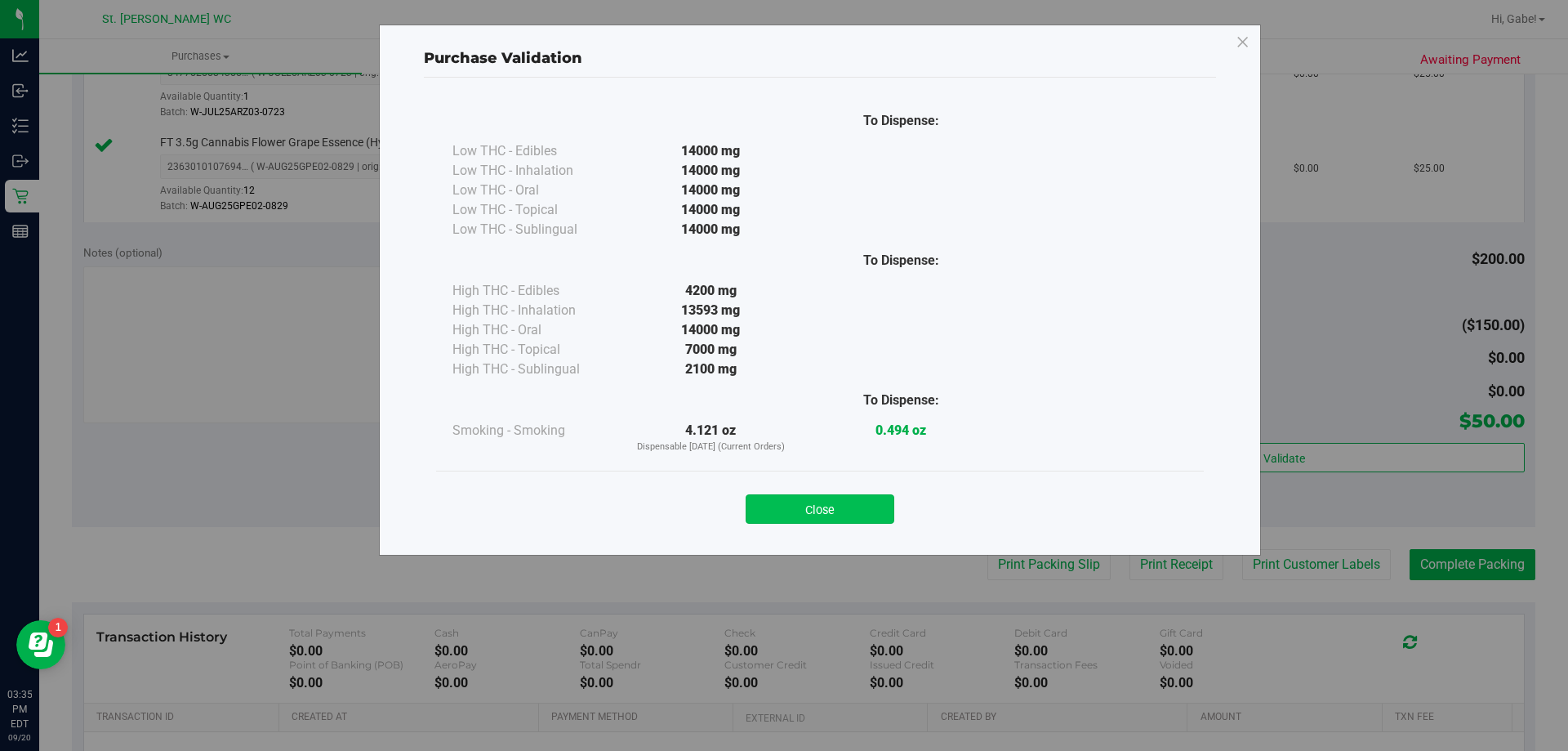
click at [820, 503] on button "Close" at bounding box center [820, 509] width 149 height 29
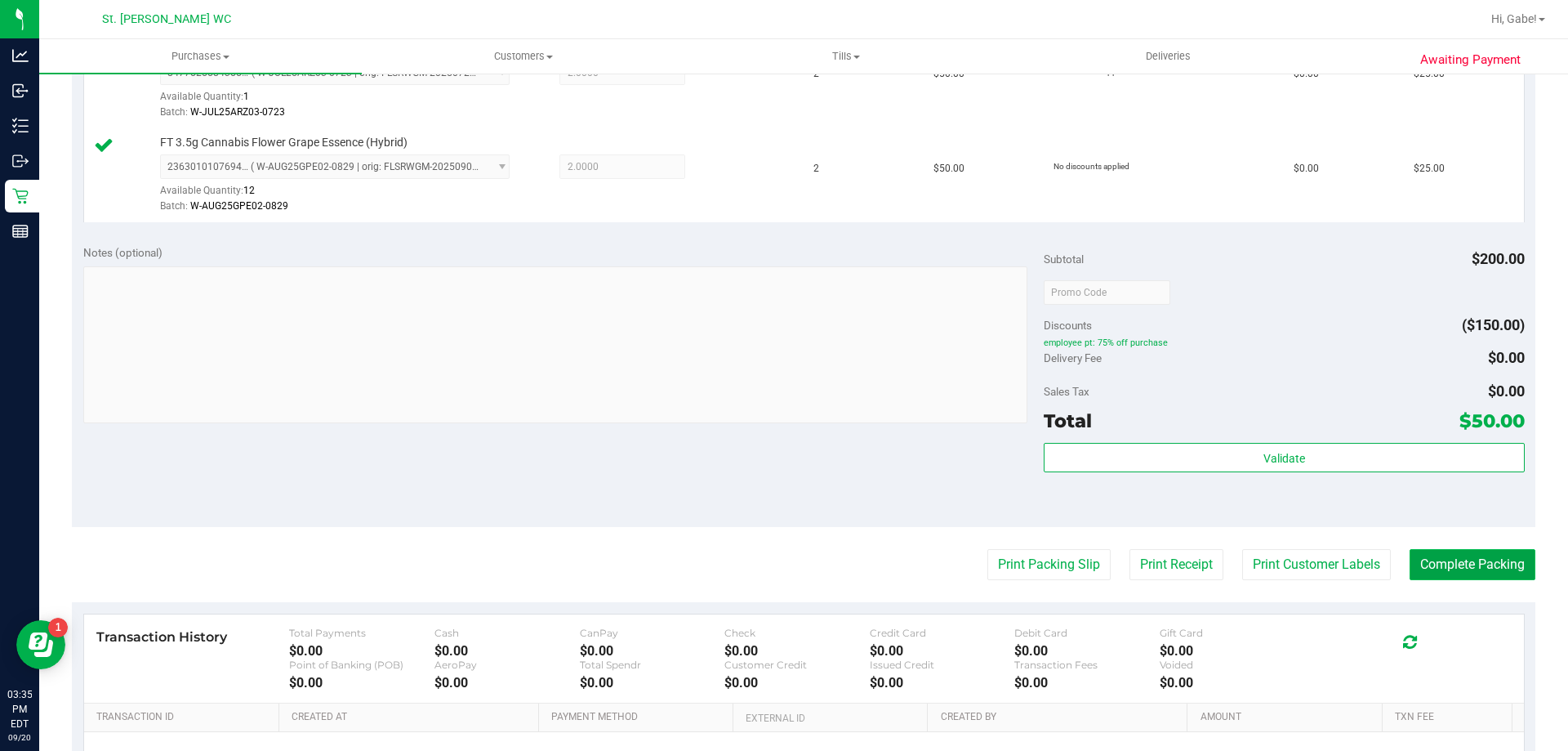
click at [1419, 566] on button "Complete Packing" at bounding box center [1472, 565] width 125 height 31
